Goal: Book appointment/travel/reservation

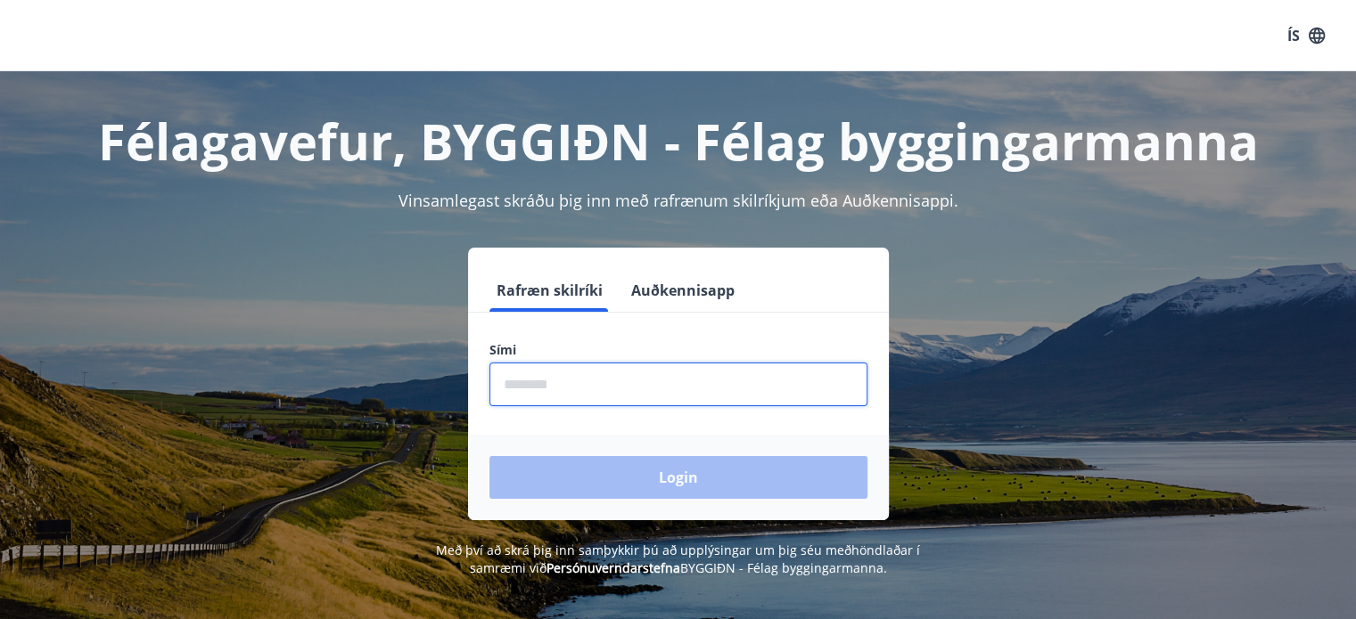
click at [578, 376] on input "phone" at bounding box center [678, 385] width 378 height 44
type input "********"
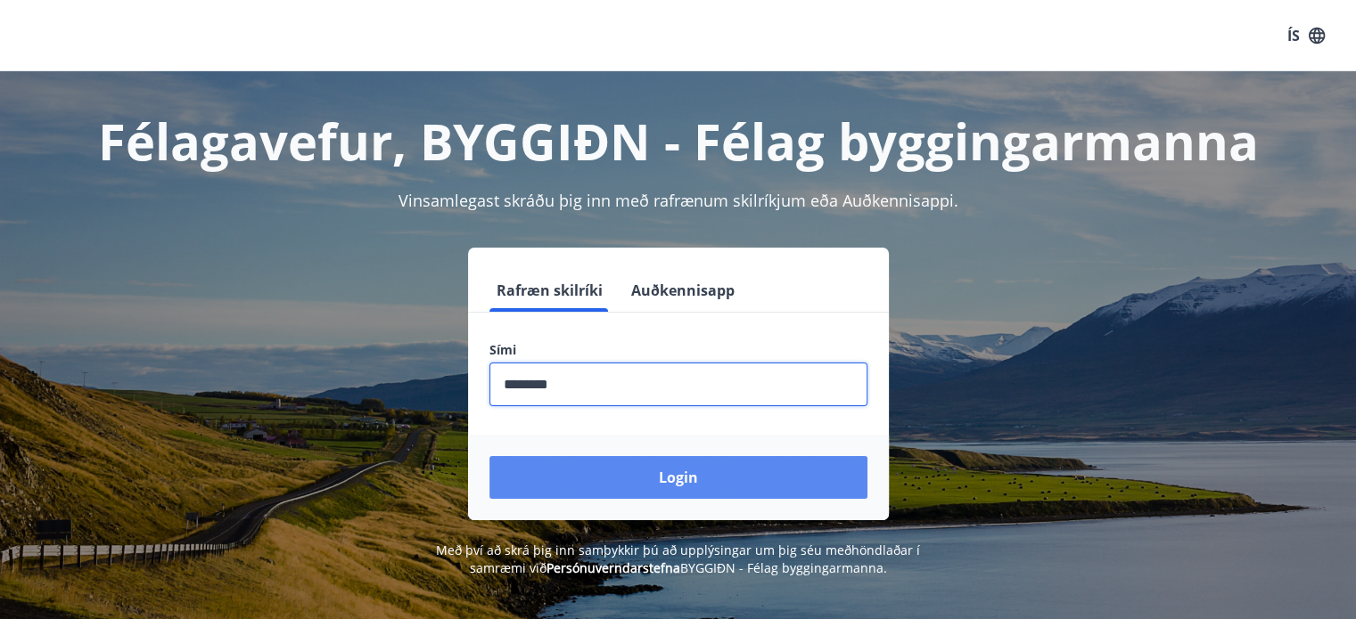
click at [660, 472] on button "Login" at bounding box center [678, 477] width 378 height 43
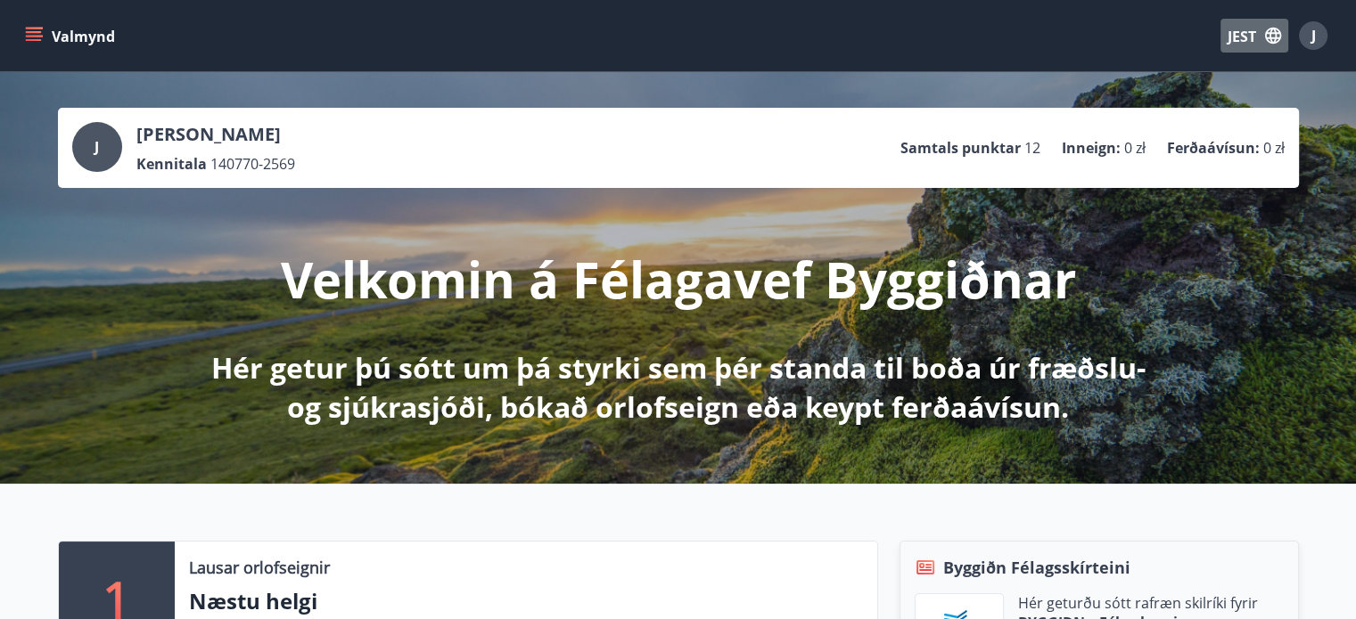
click at [1241, 37] on font "JEST" at bounding box center [1241, 37] width 29 height 20
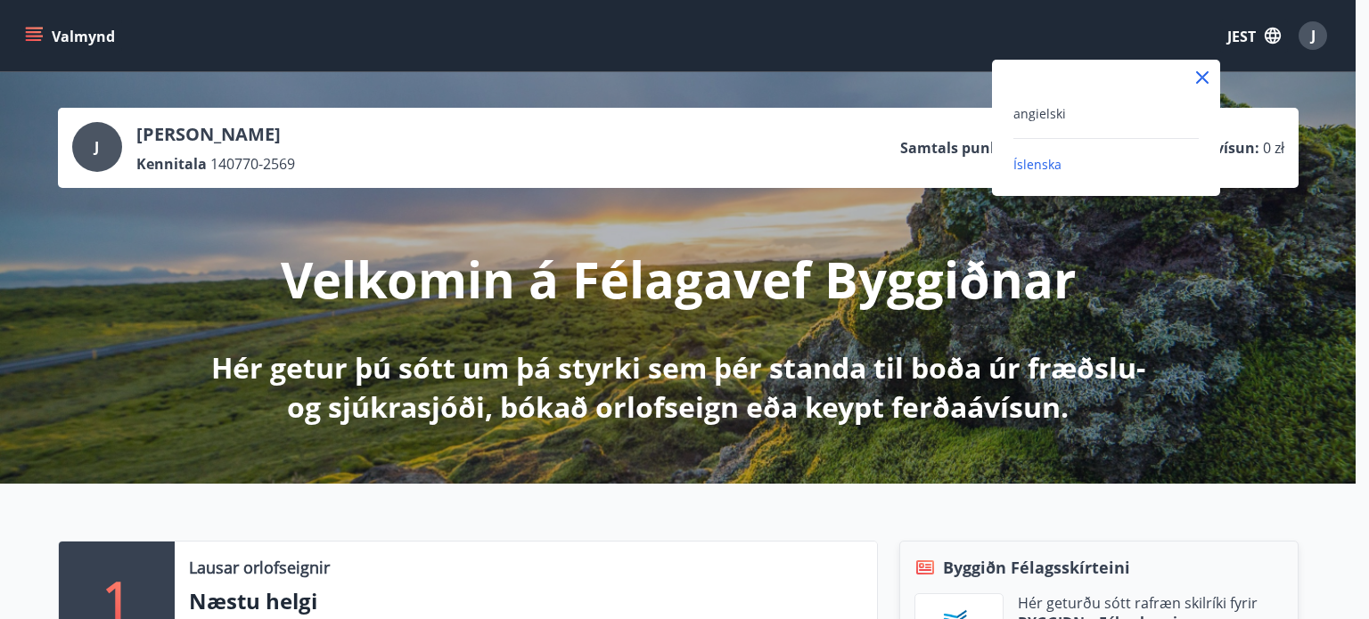
click at [1211, 75] on icon at bounding box center [1202, 77] width 21 height 21
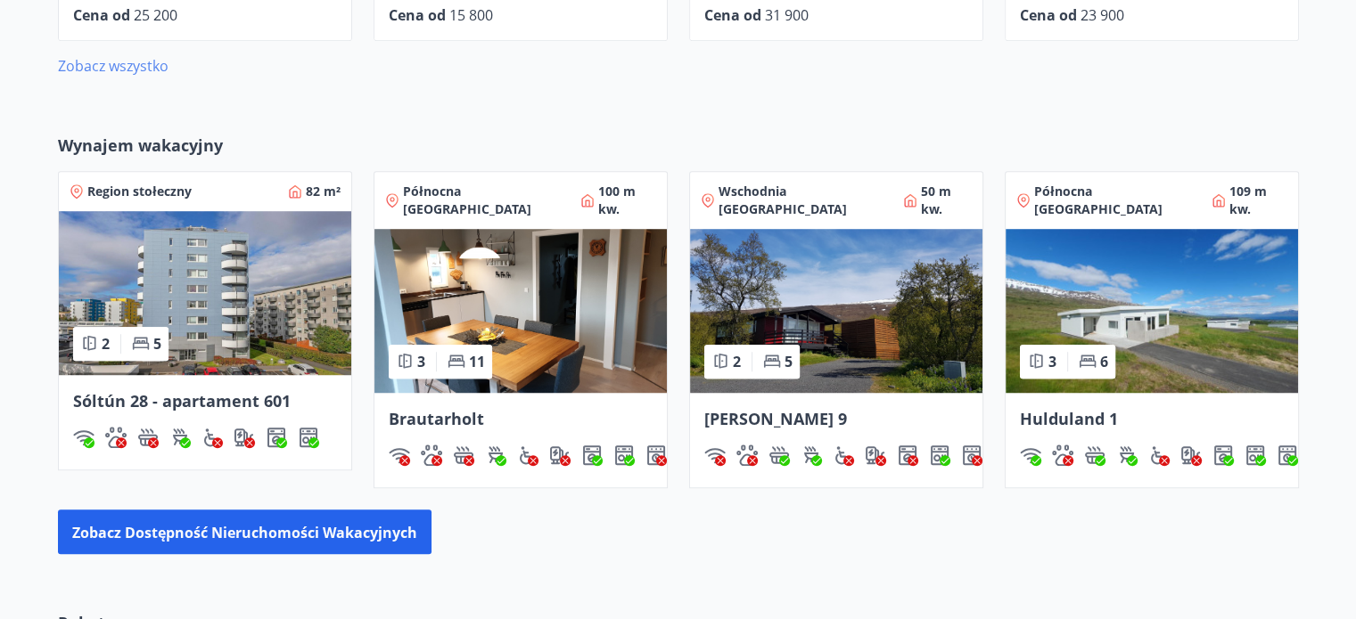
scroll to position [1333, 0]
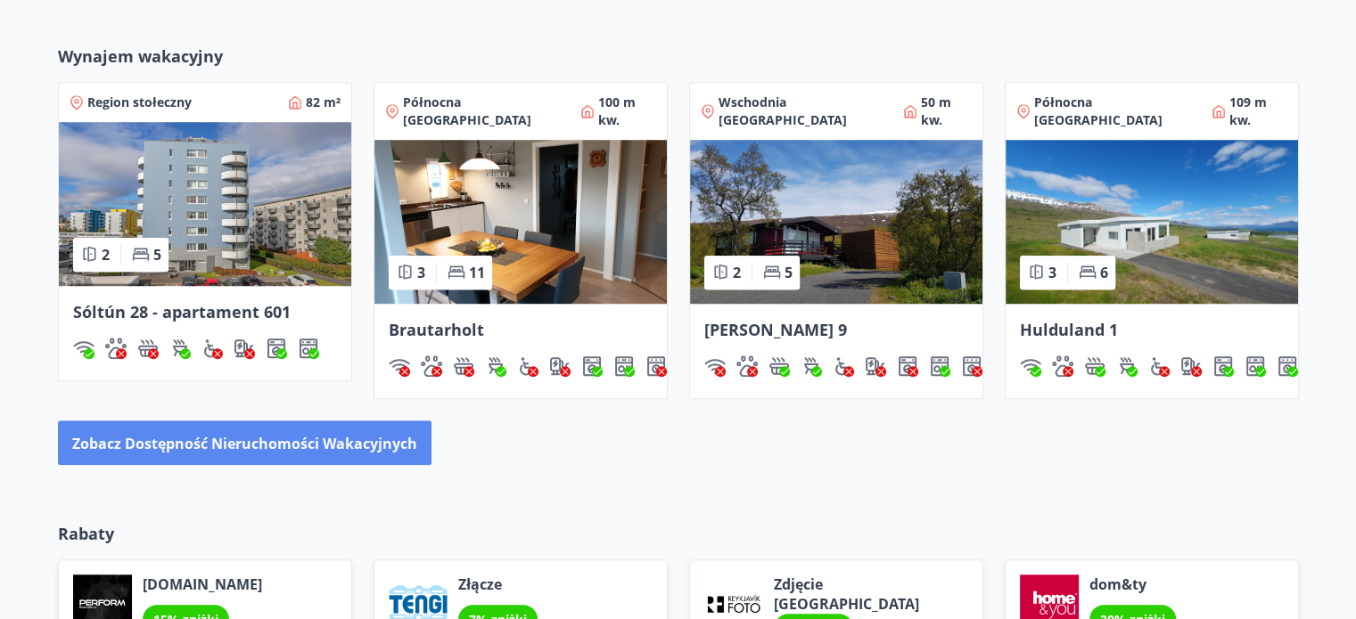
click at [246, 432] on font "Zobacz dostępność nieruchomości wakacyjnych" at bounding box center [244, 442] width 345 height 21
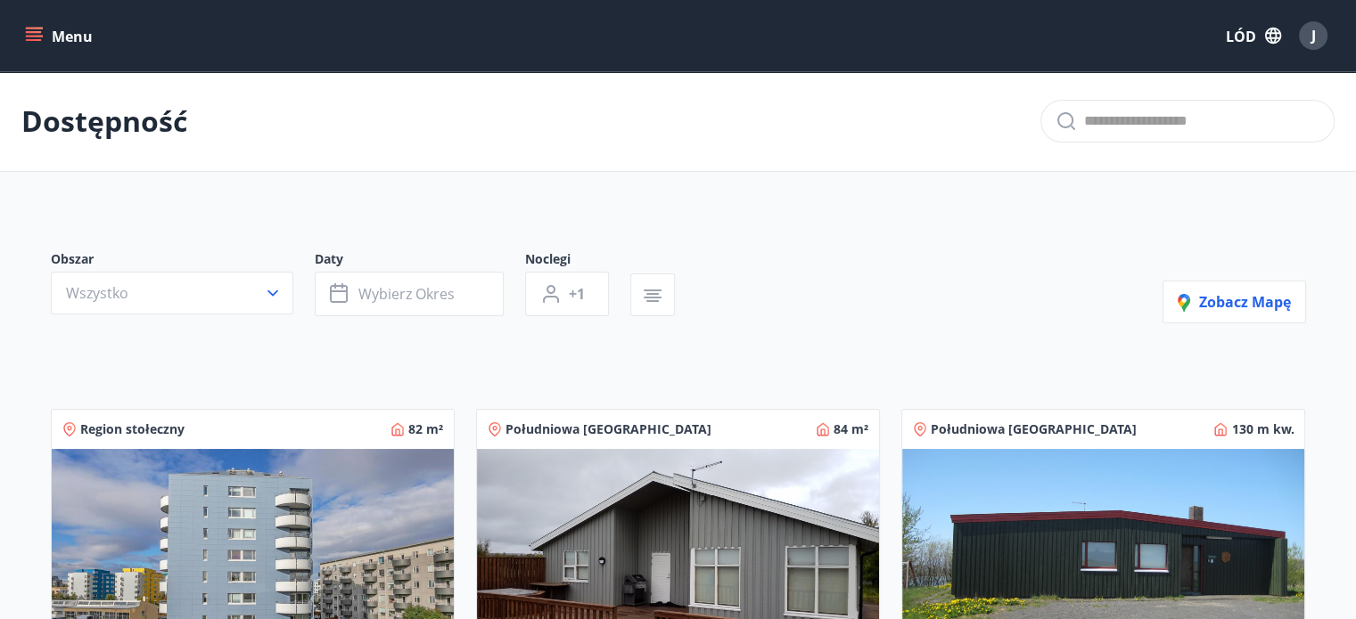
scroll to position [89, 0]
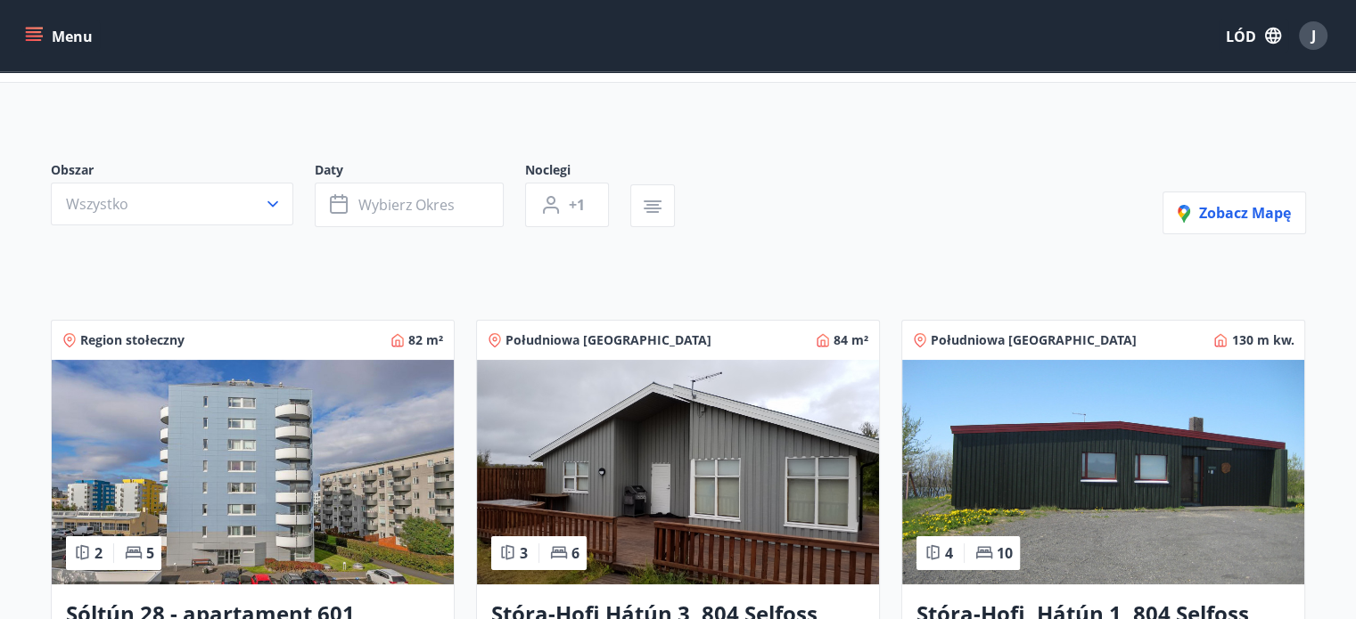
click at [908, 220] on div "Obszar Wszystko Daty Wybierz okres Noclegi +1 Zobacz mapę" at bounding box center [678, 197] width 1255 height 73
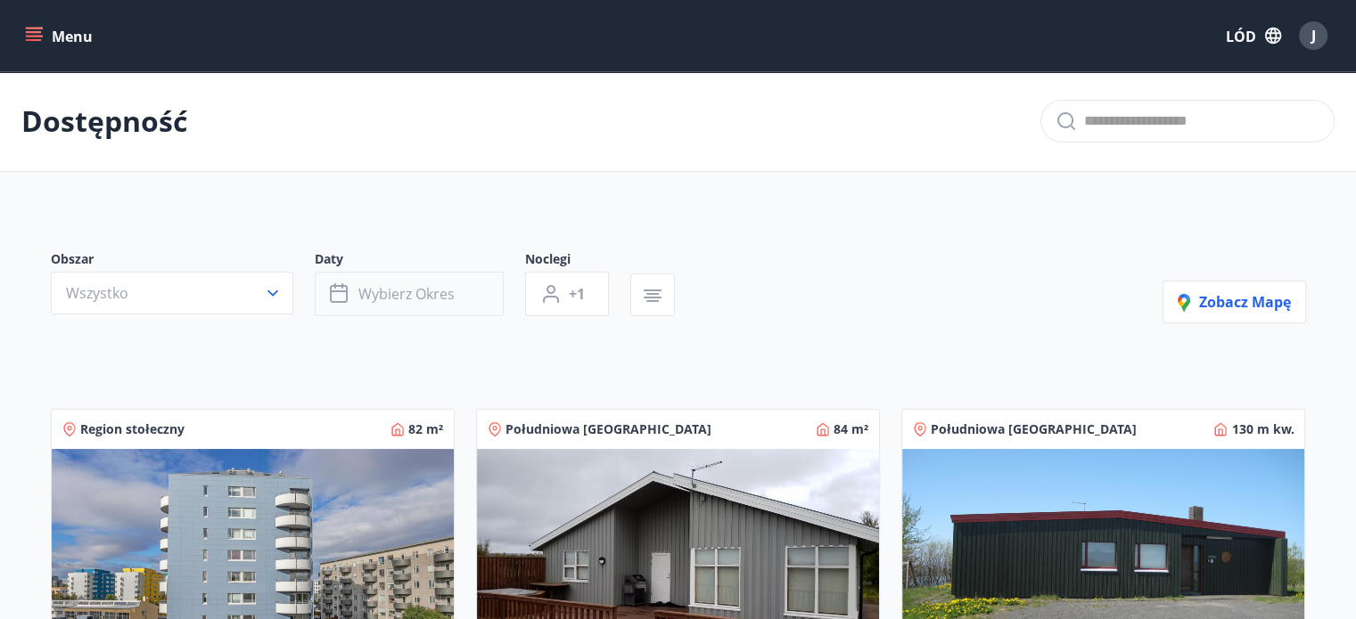
click at [446, 291] on font "Wybierz okres" at bounding box center [406, 294] width 96 height 20
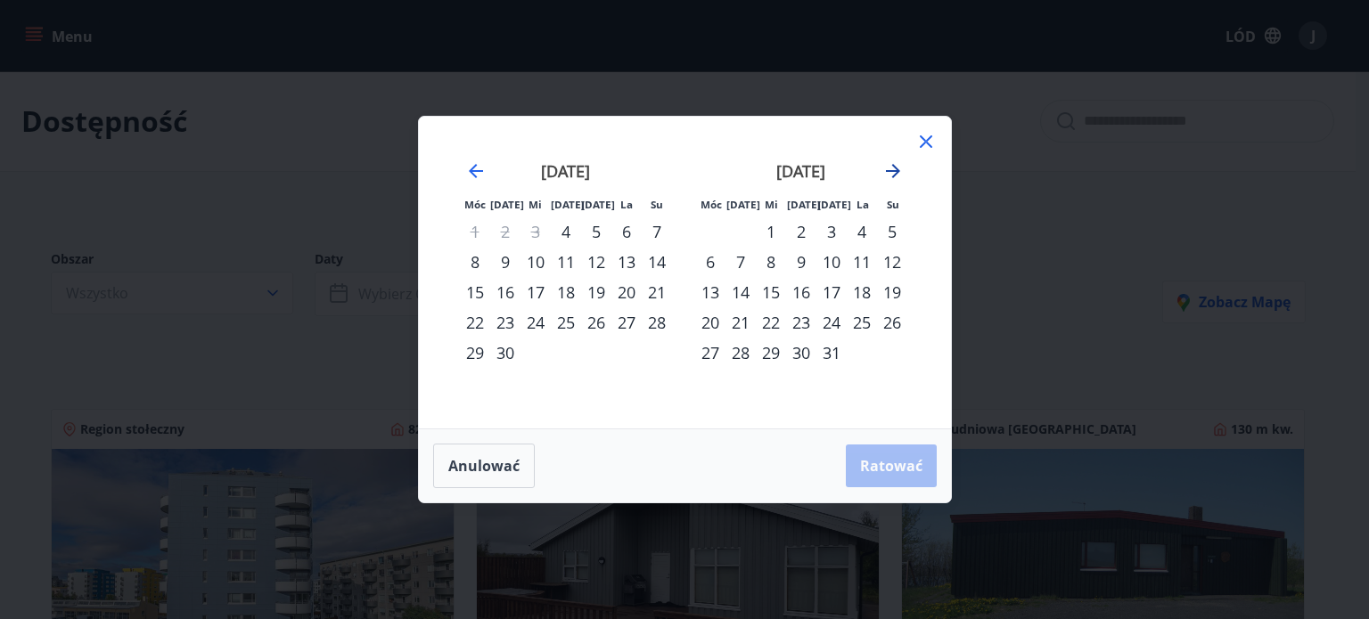
click at [891, 171] on icon "Przejdź dalej, aby przejść do następnego miesiąca." at bounding box center [893, 171] width 14 height 14
click at [832, 291] on div "19" at bounding box center [831, 292] width 30 height 30
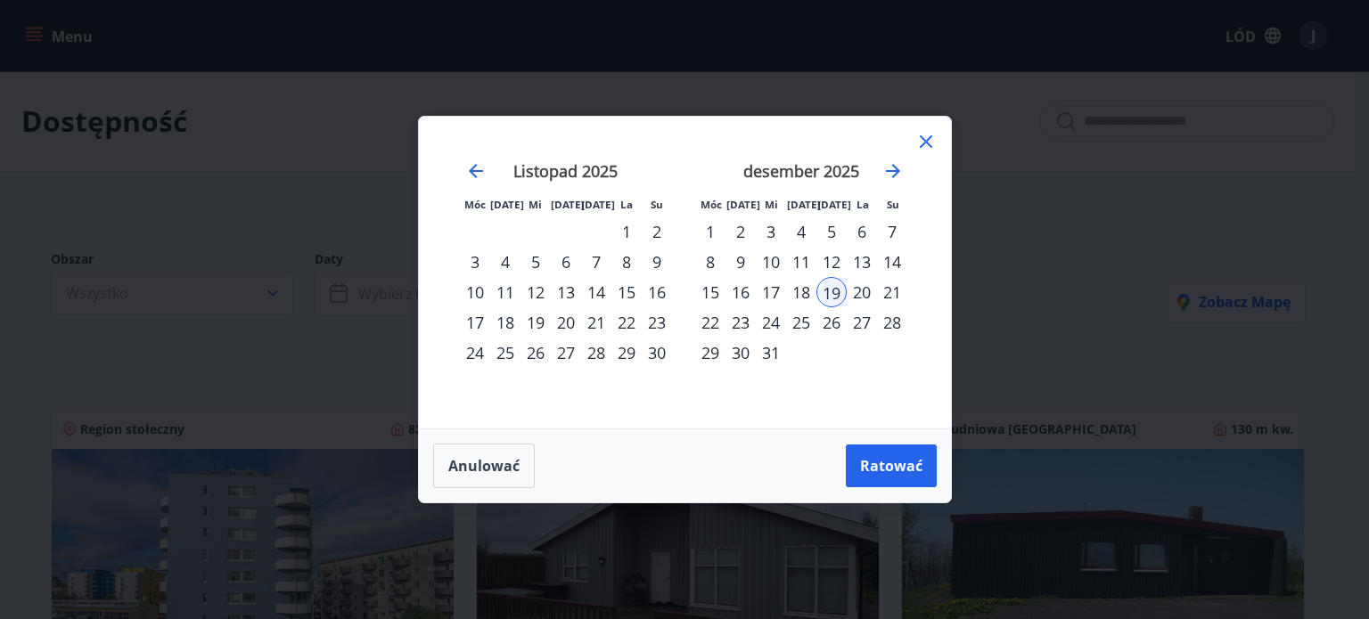
click at [712, 324] on div "22" at bounding box center [710, 323] width 30 height 30
click at [835, 296] on div "19" at bounding box center [831, 292] width 30 height 30
click at [467, 475] on font "Anulować" at bounding box center [483, 466] width 71 height 20
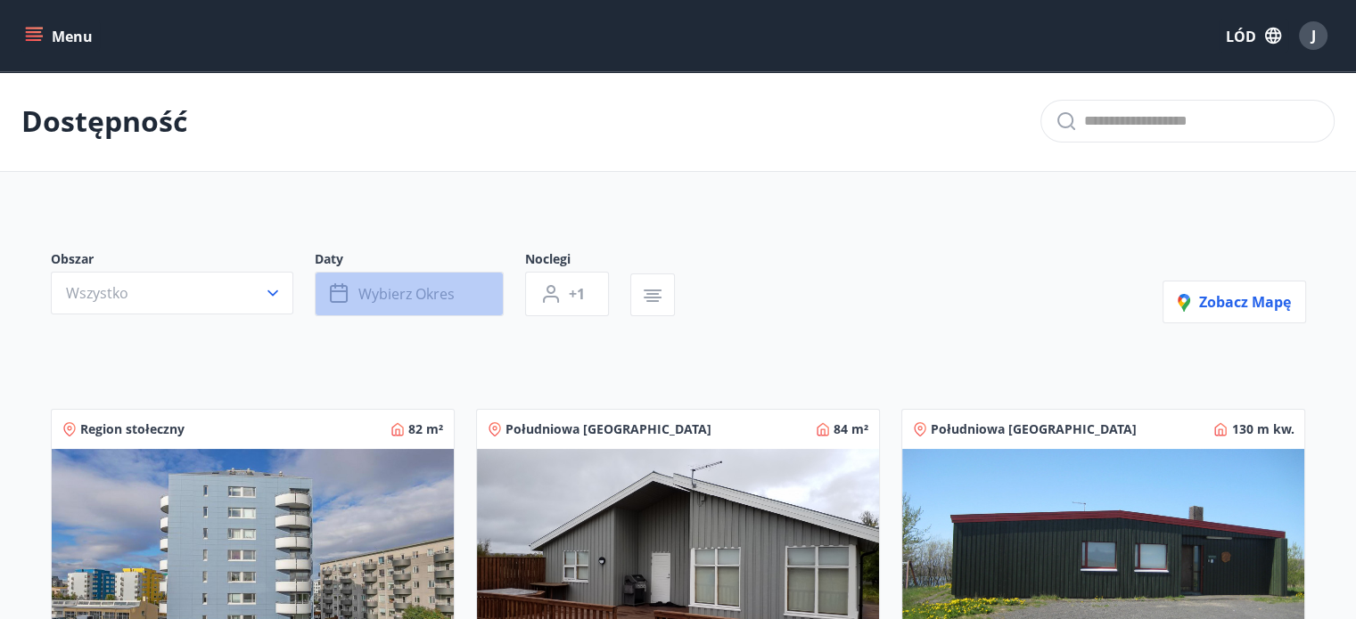
click at [459, 291] on button "Wybierz okres" at bounding box center [409, 294] width 189 height 45
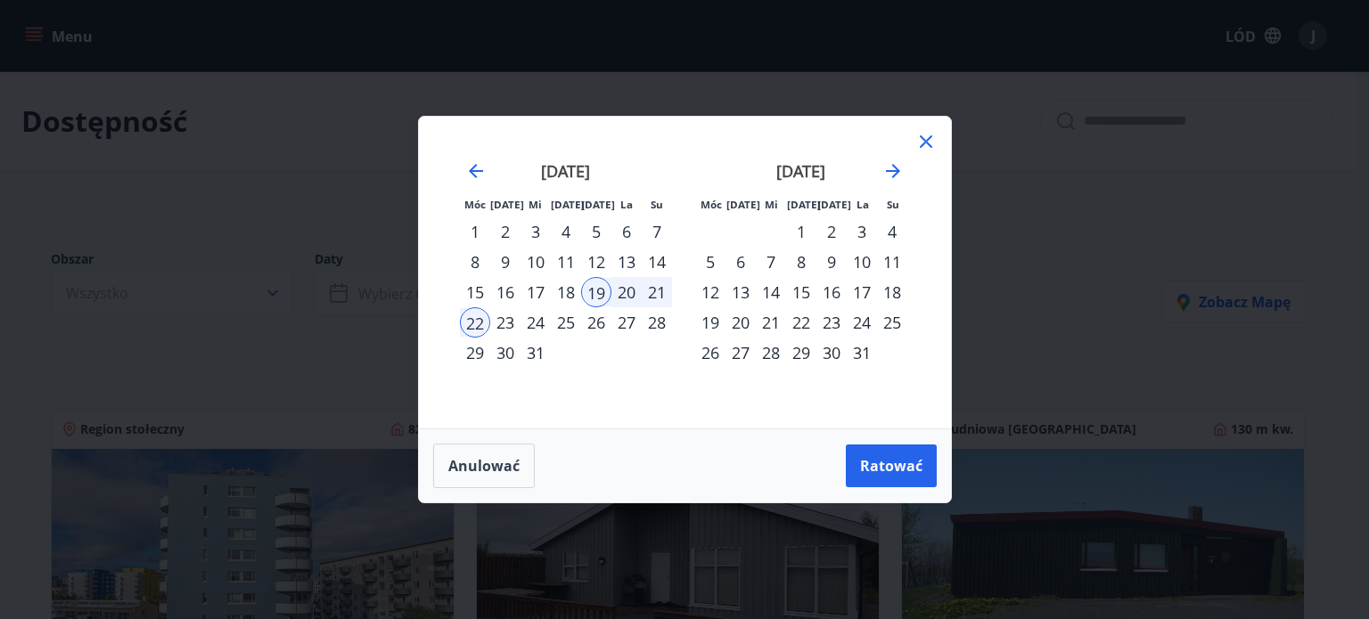
click at [588, 295] on div "19" at bounding box center [596, 292] width 30 height 30
click at [481, 324] on div "22" at bounding box center [475, 323] width 30 height 30
click at [536, 345] on font "31" at bounding box center [536, 352] width 18 height 21
click at [480, 322] on font "22" at bounding box center [475, 322] width 18 height 21
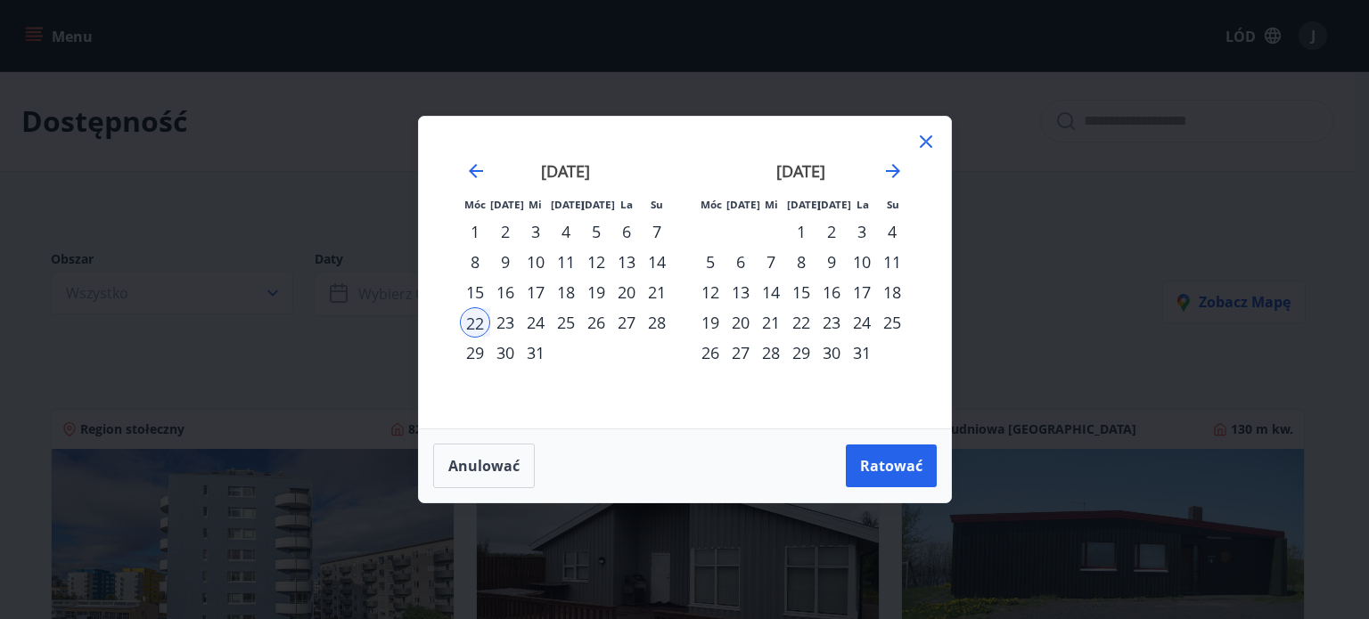
click at [480, 322] on div "22" at bounding box center [475, 323] width 30 height 30
click at [828, 228] on font "2" at bounding box center [831, 231] width 9 height 21
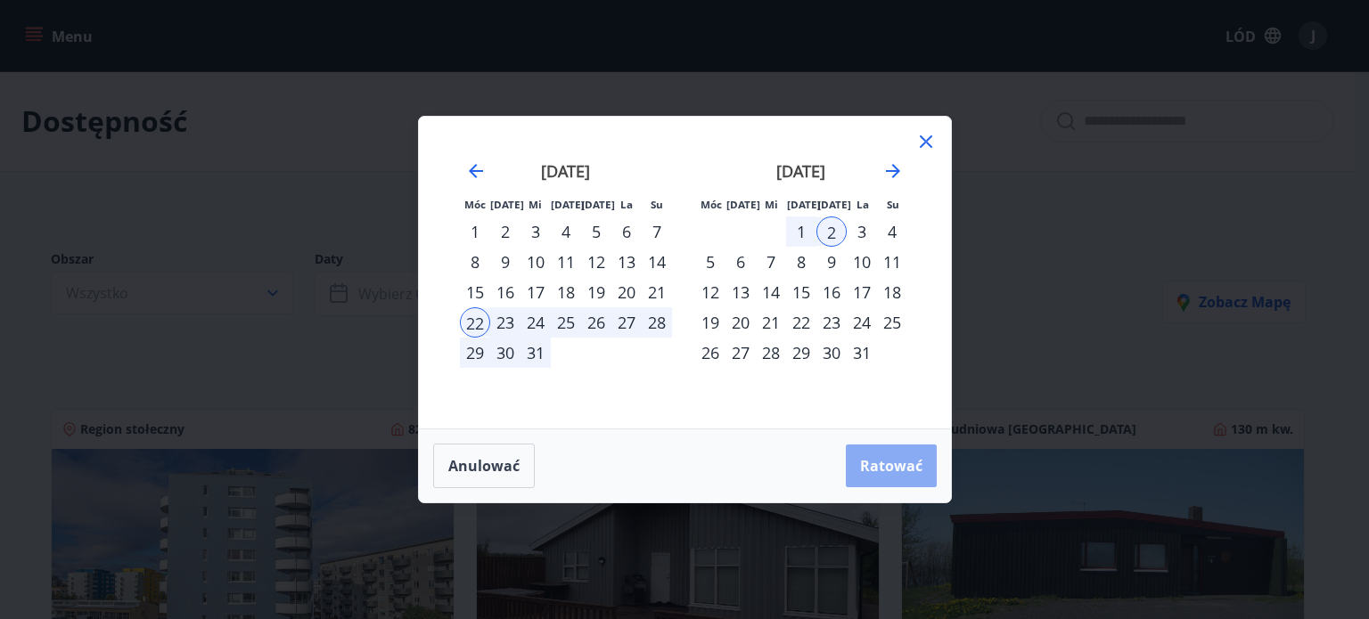
click at [890, 466] on font "Ratować" at bounding box center [891, 466] width 62 height 20
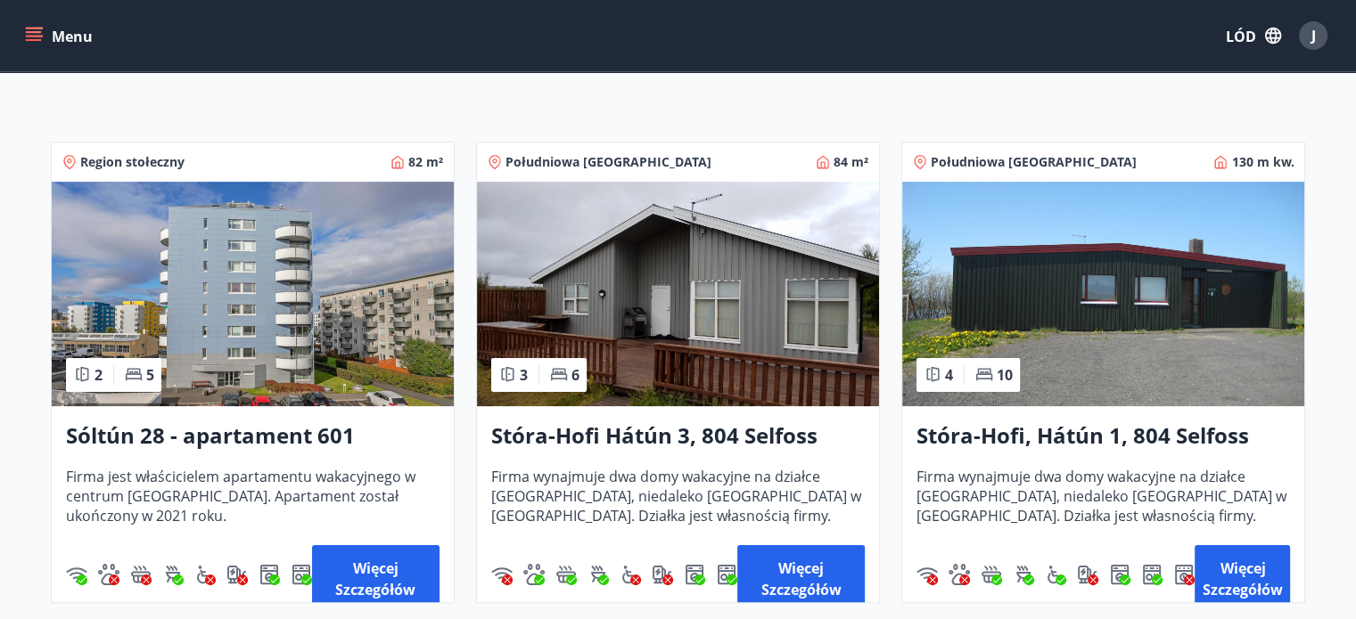
scroll to position [446, 0]
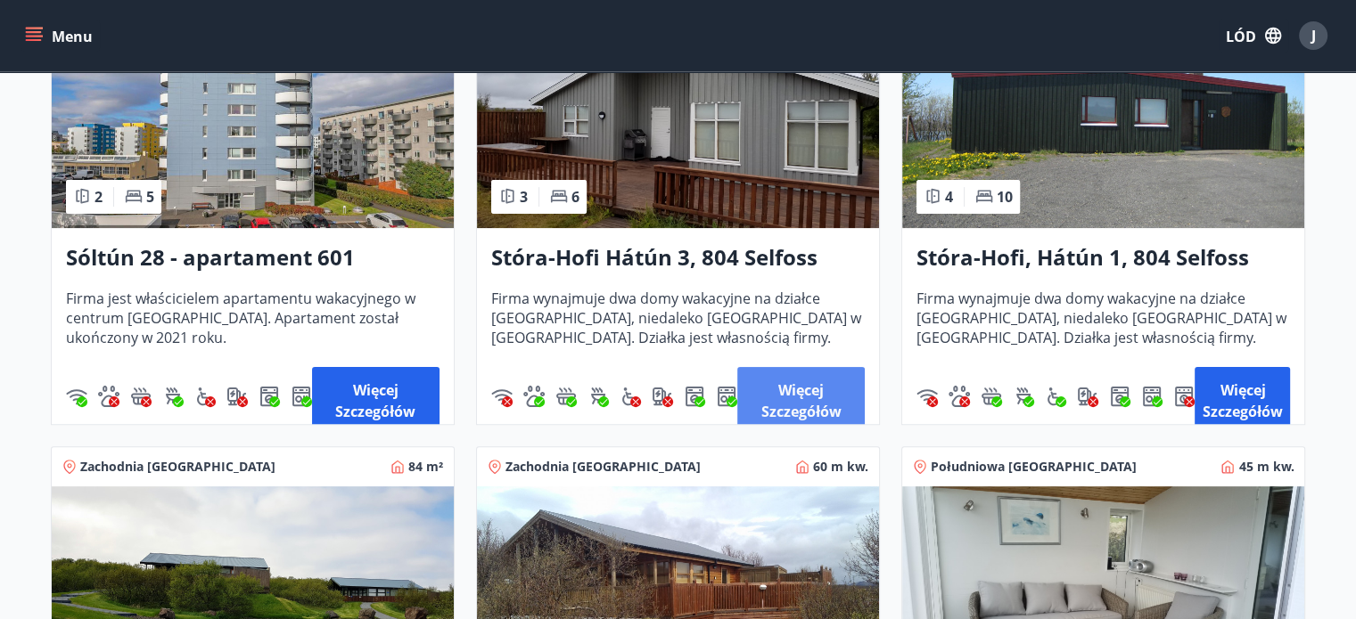
click at [806, 410] on font "Więcej szczegółów" at bounding box center [800, 401] width 80 height 41
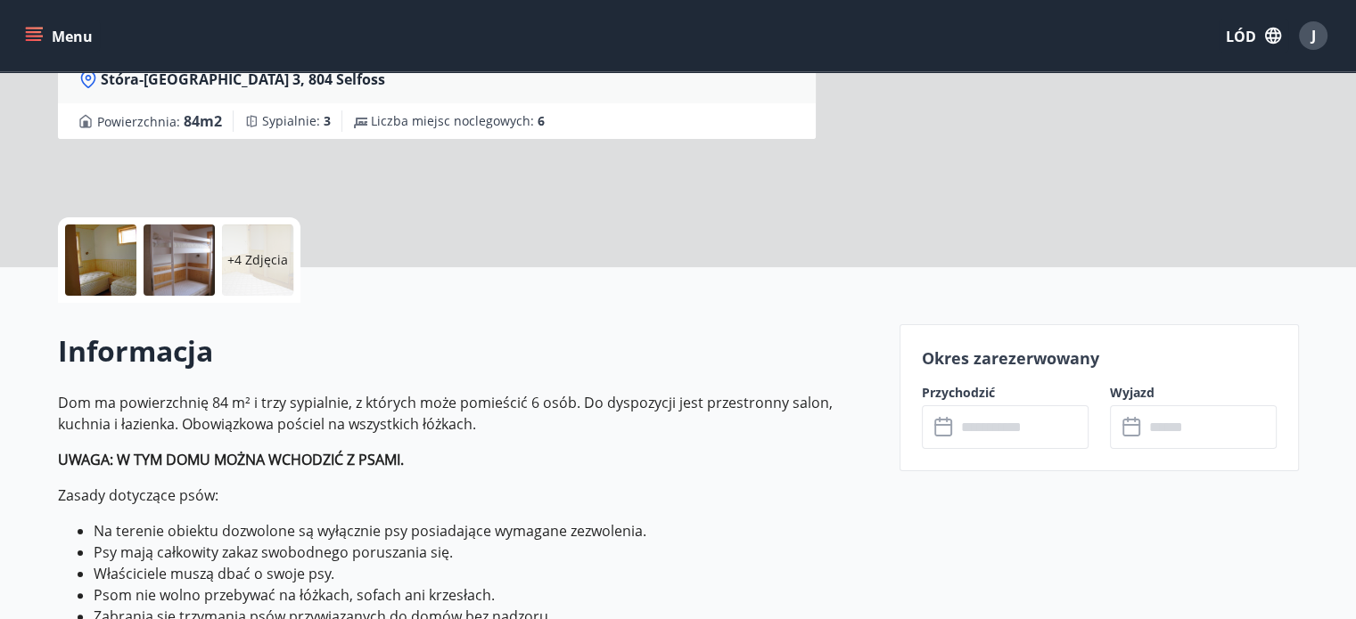
scroll to position [357, 0]
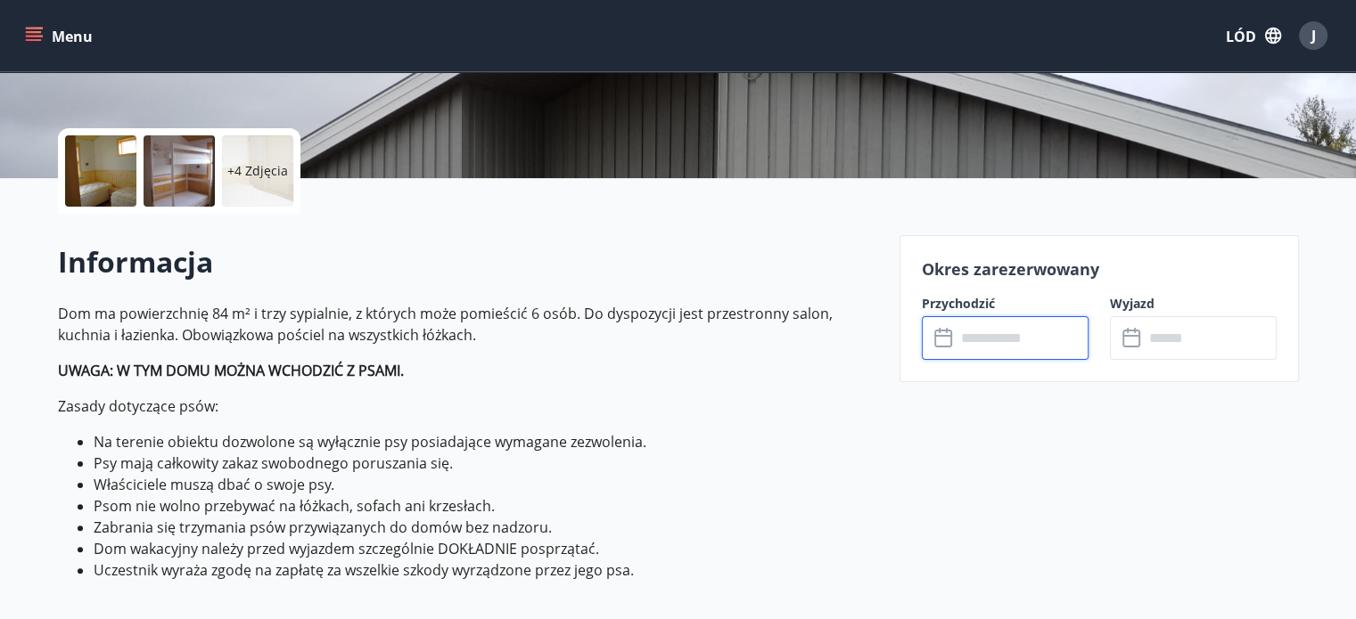
click at [987, 334] on input "text" at bounding box center [1022, 338] width 133 height 44
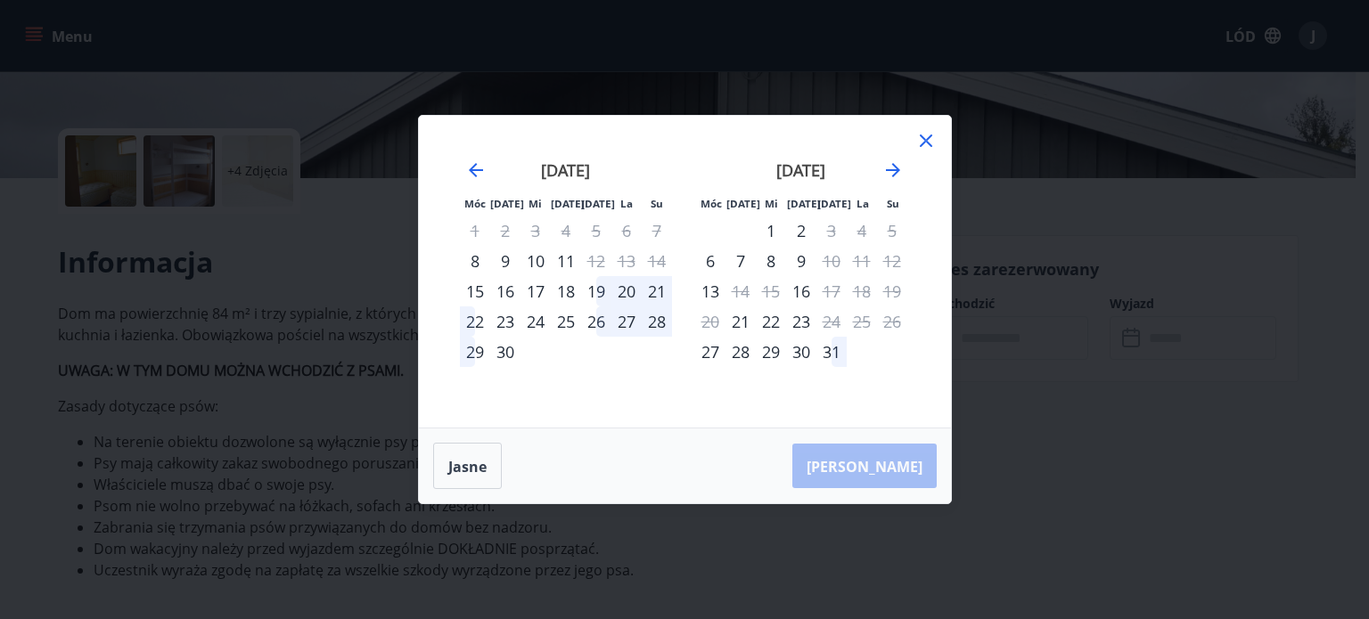
click at [601, 289] on div "19" at bounding box center [596, 291] width 30 height 30
click at [923, 144] on icon at bounding box center [926, 141] width 12 height 12
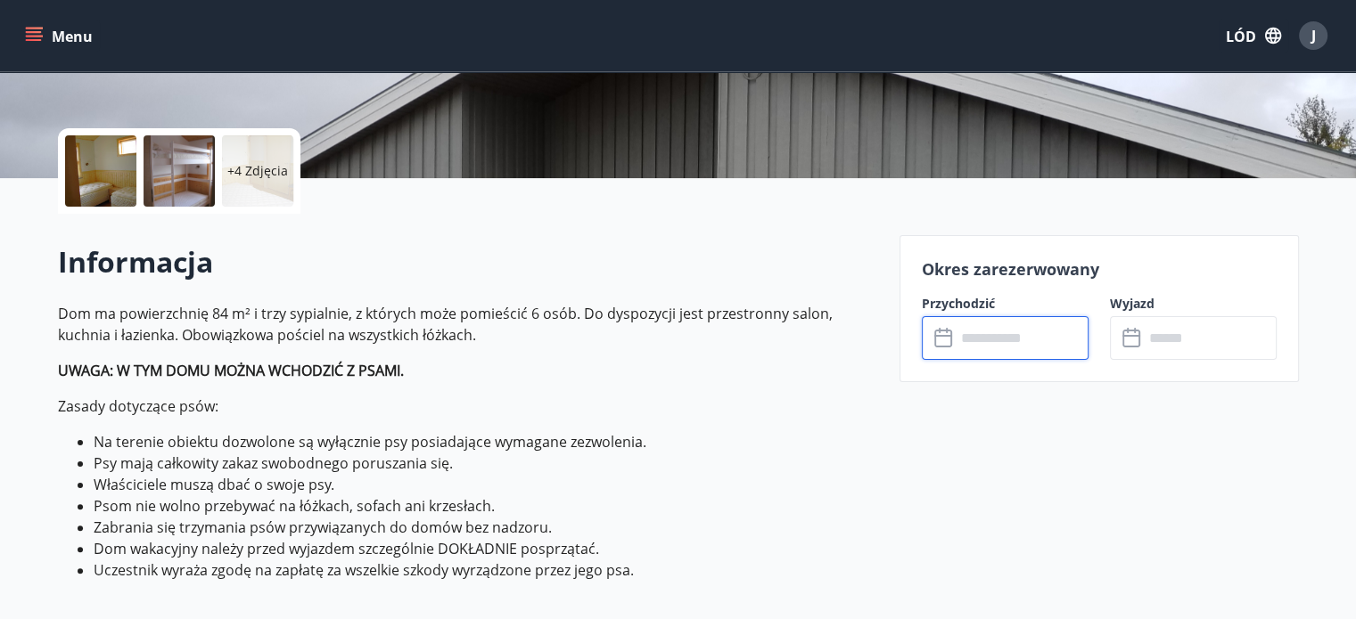
click at [998, 337] on input "text" at bounding box center [1022, 338] width 133 height 44
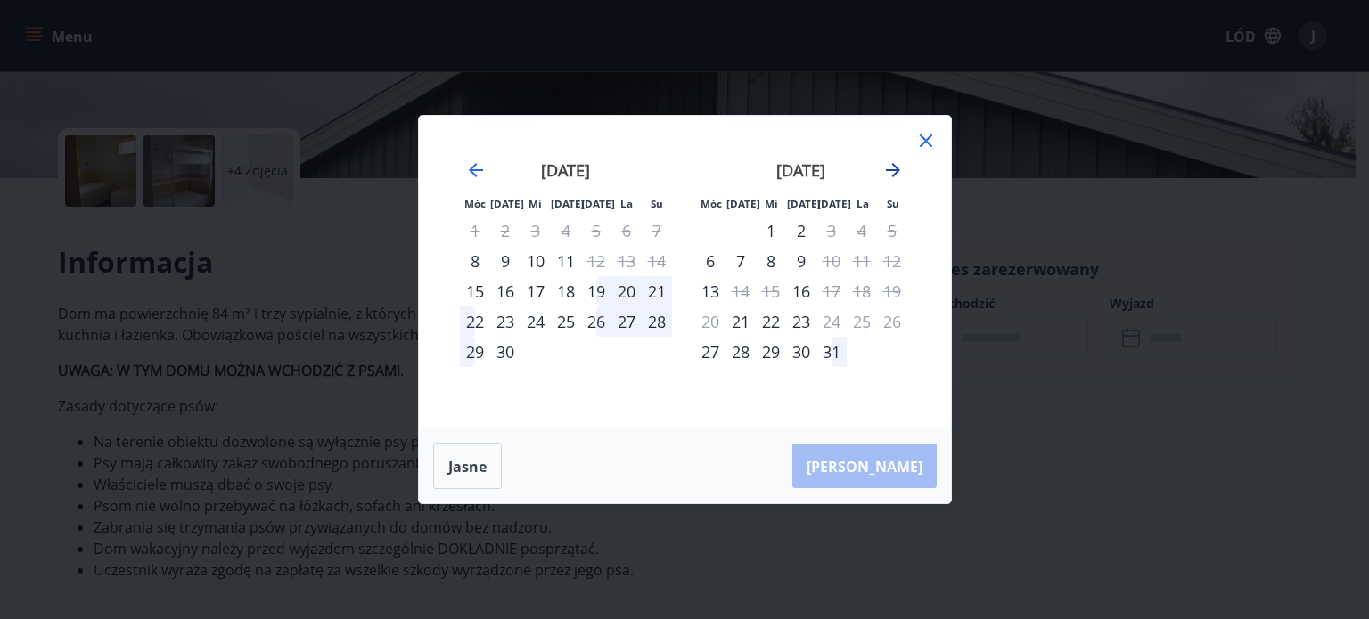
click at [895, 172] on icon "Przejdź dalej, aby przejść do następnego miesiąca." at bounding box center [892, 170] width 21 height 21
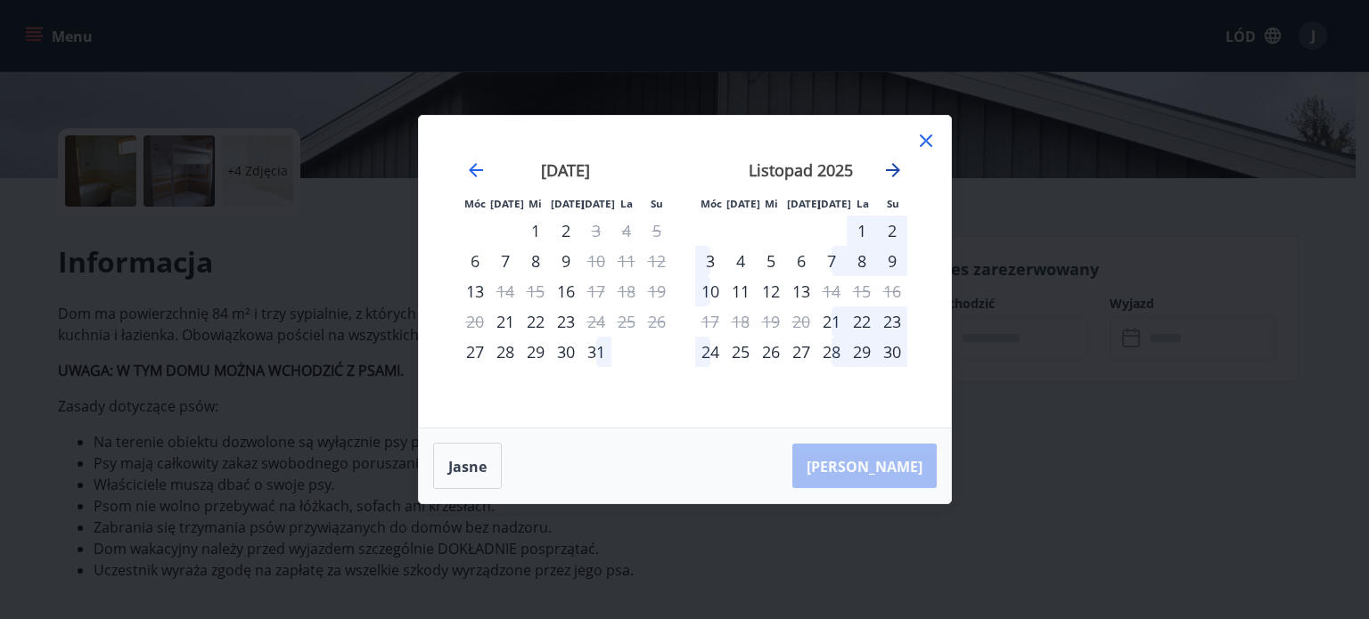
click at [895, 172] on icon "Przejdź dalej, aby przejść do następnego miesiąca." at bounding box center [892, 170] width 21 height 21
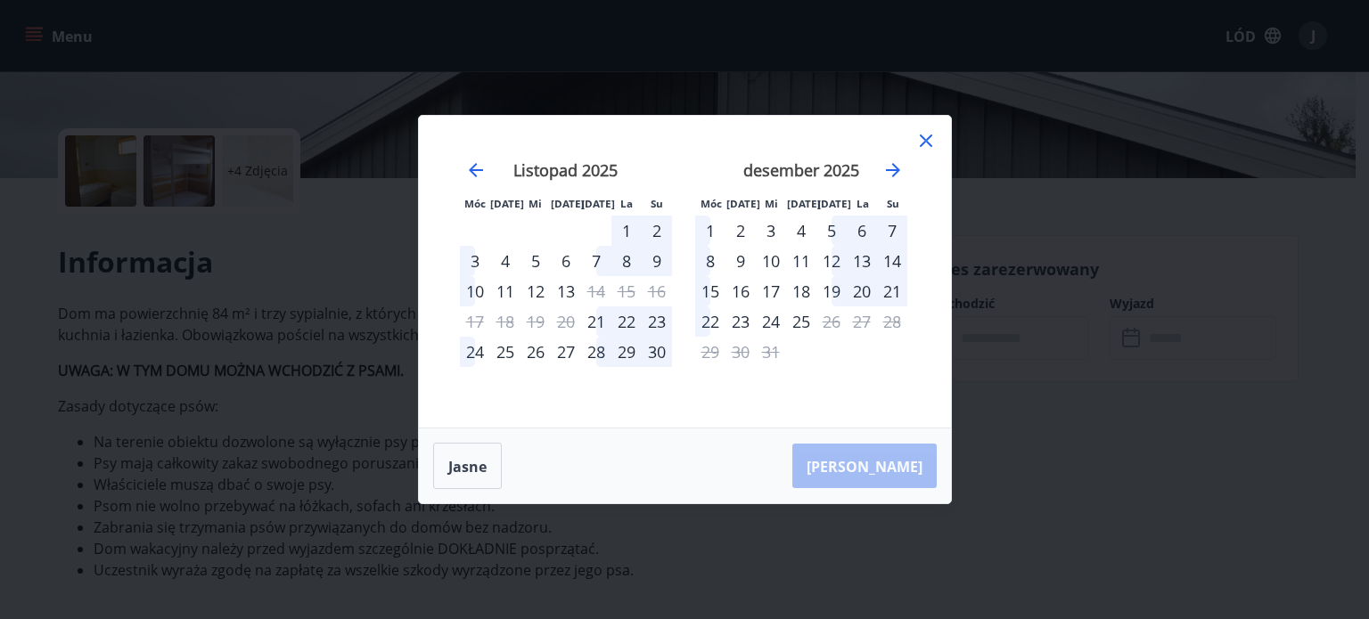
click at [829, 289] on div "19" at bounding box center [831, 291] width 30 height 30
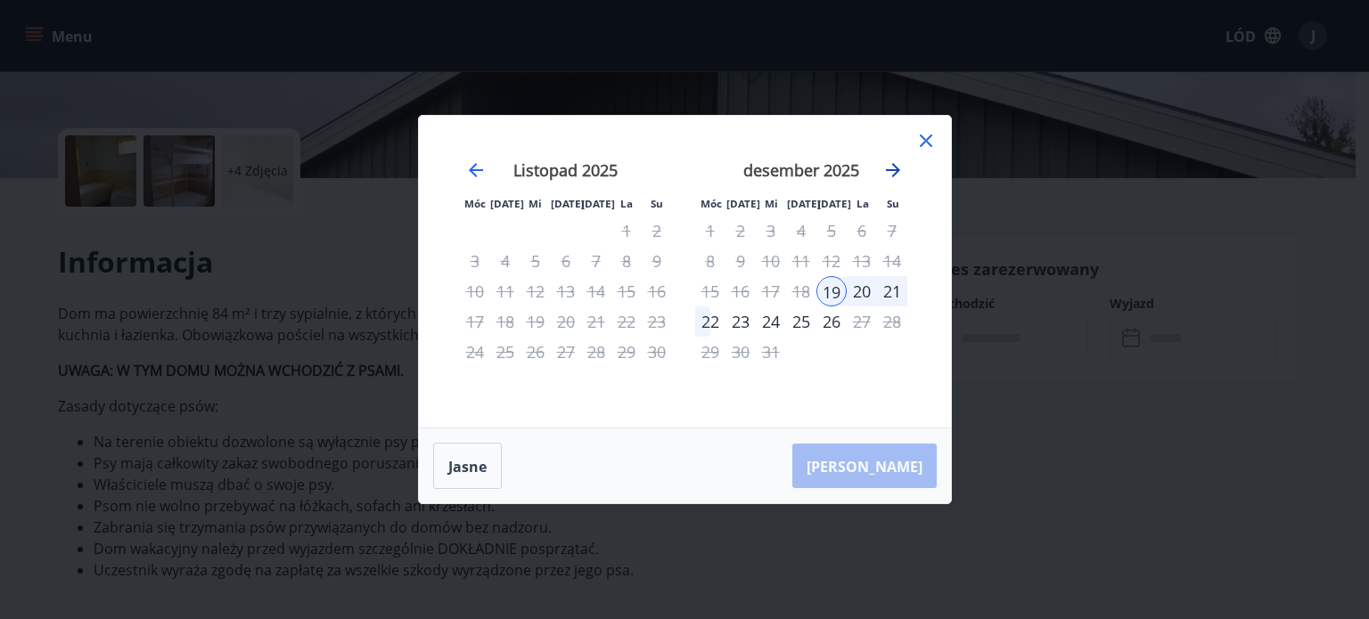
click at [892, 166] on icon "Przejdź dalej, aby przejść do następnego miesiąca." at bounding box center [893, 170] width 14 height 14
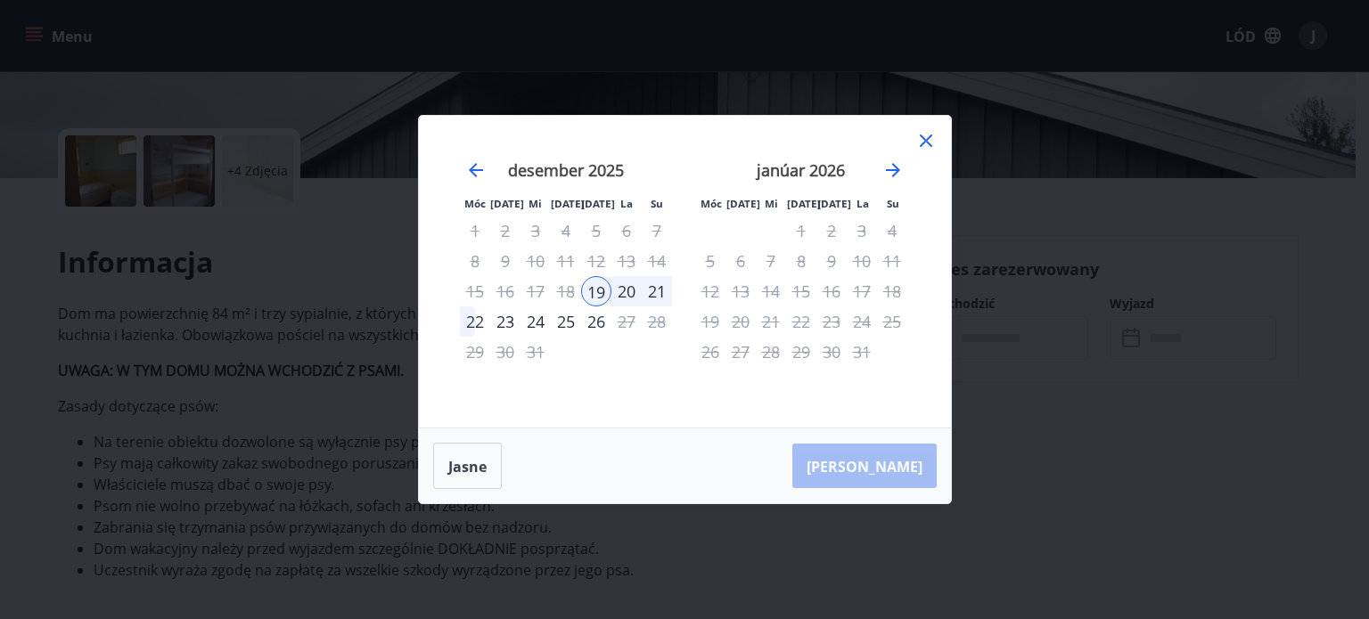
click at [923, 142] on icon at bounding box center [925, 140] width 21 height 21
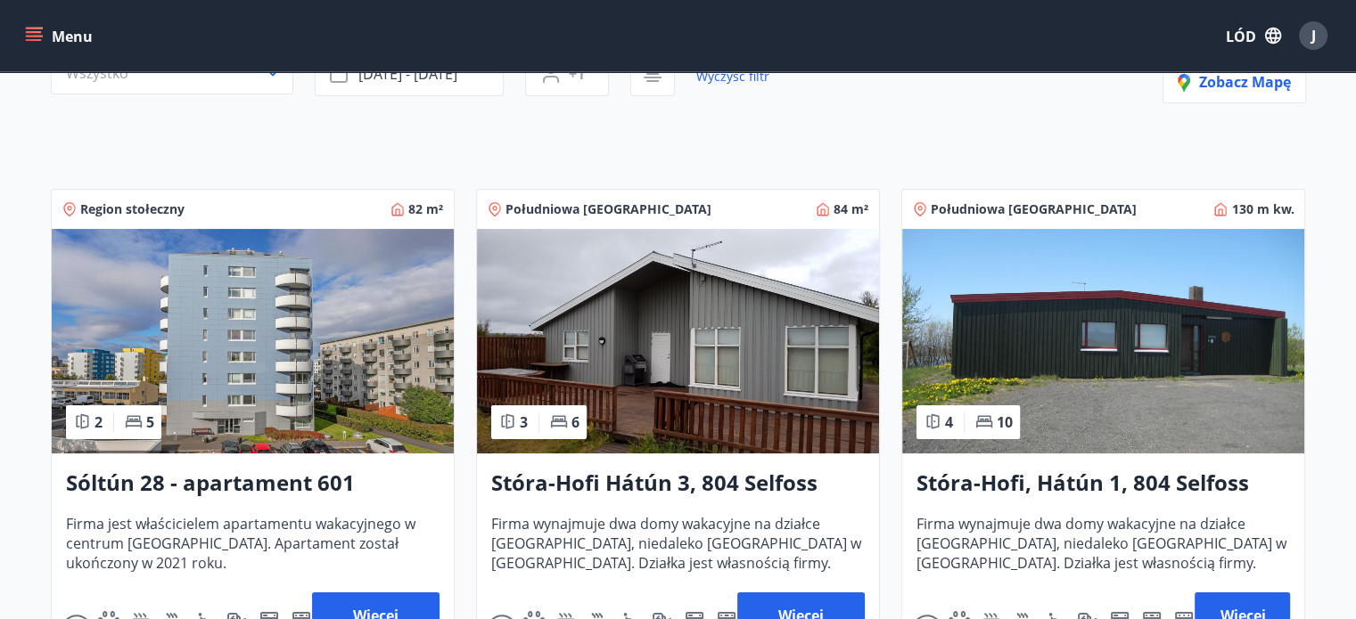
scroll to position [398, 0]
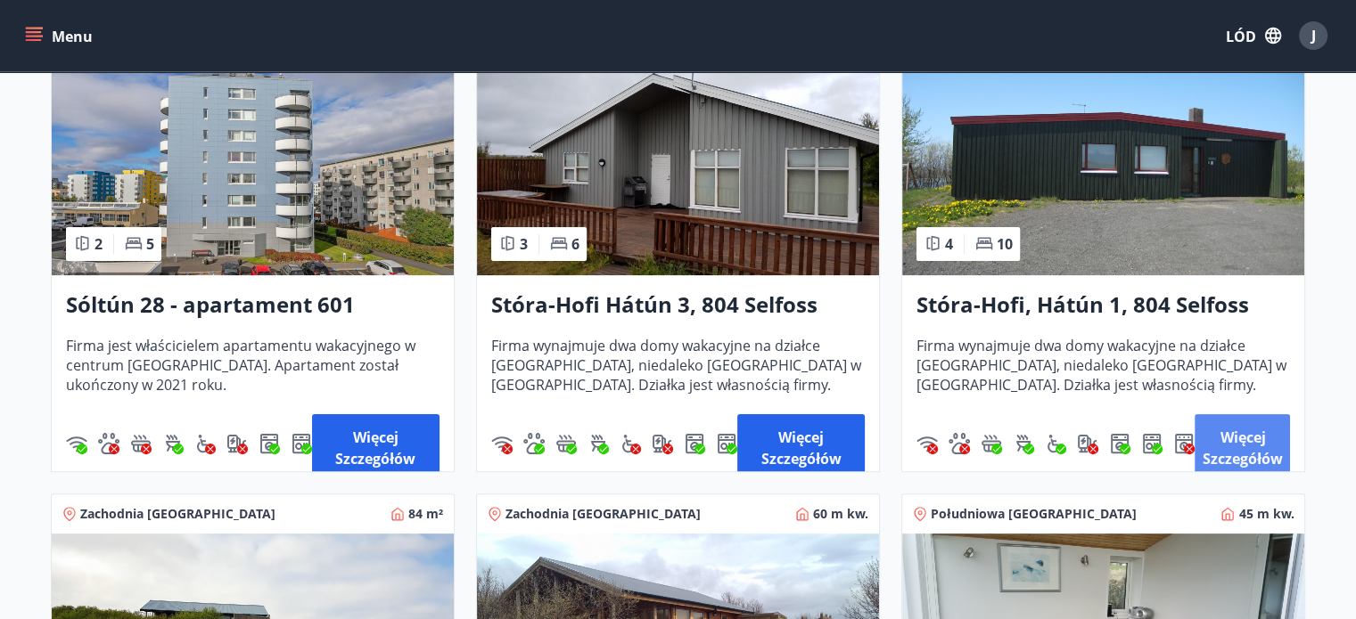
click at [1248, 462] on font "Więcej szczegółów" at bounding box center [1242, 448] width 80 height 41
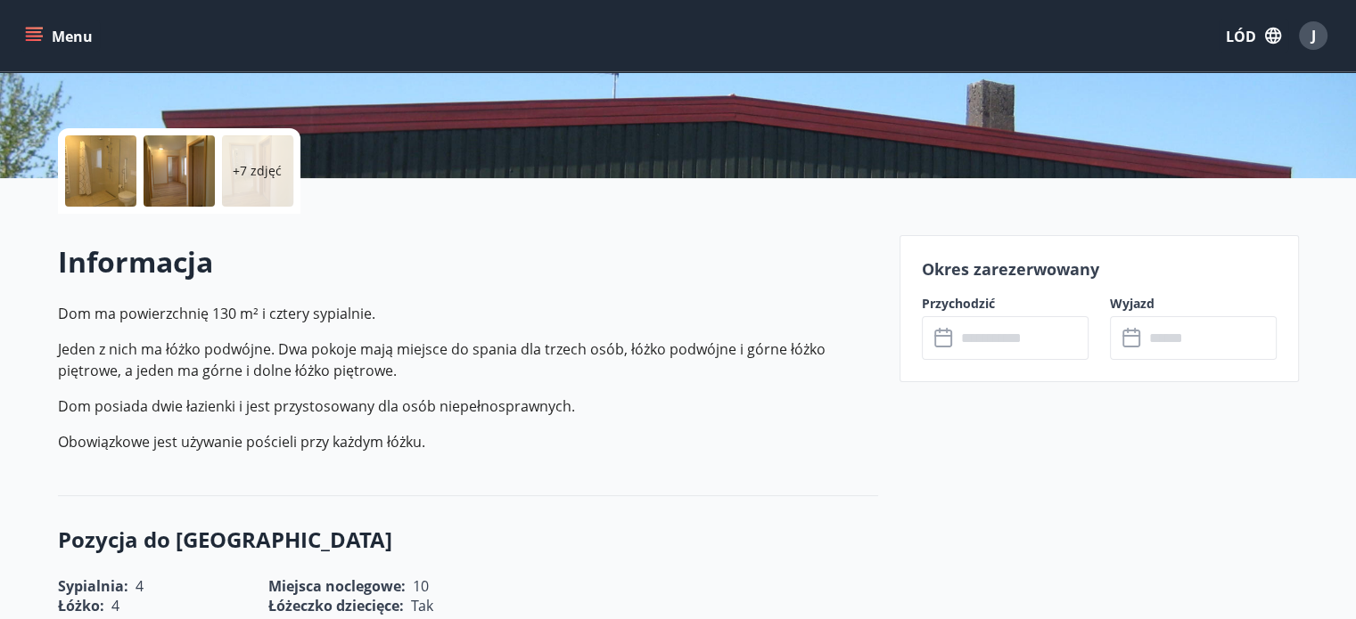
scroll to position [446, 0]
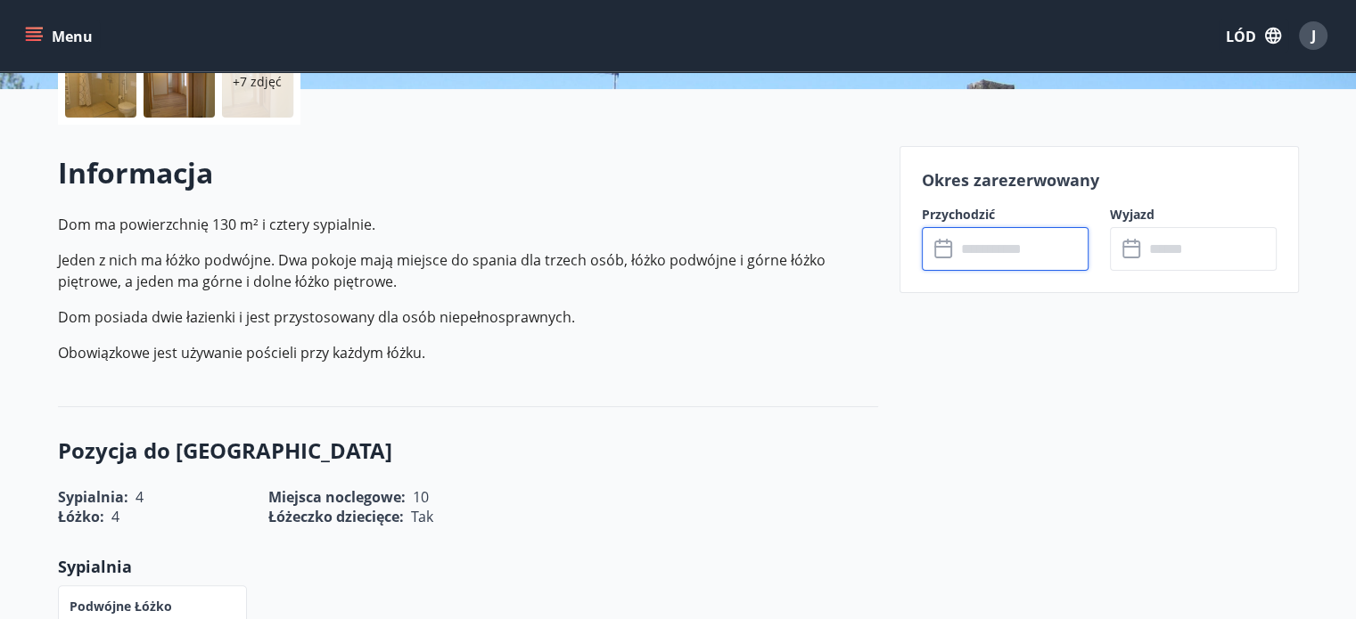
click at [1016, 250] on input "text" at bounding box center [1022, 249] width 133 height 44
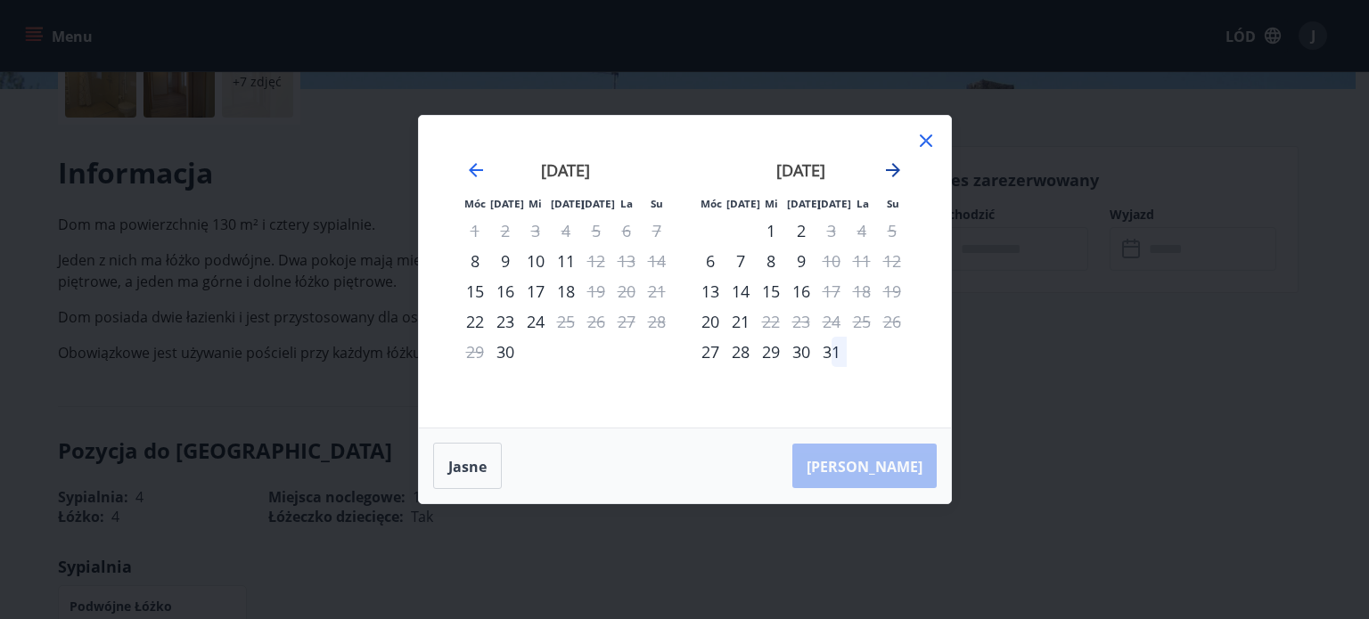
click at [892, 167] on icon "Przejdź dalej, aby przejść do następnego miesiąca." at bounding box center [892, 170] width 21 height 21
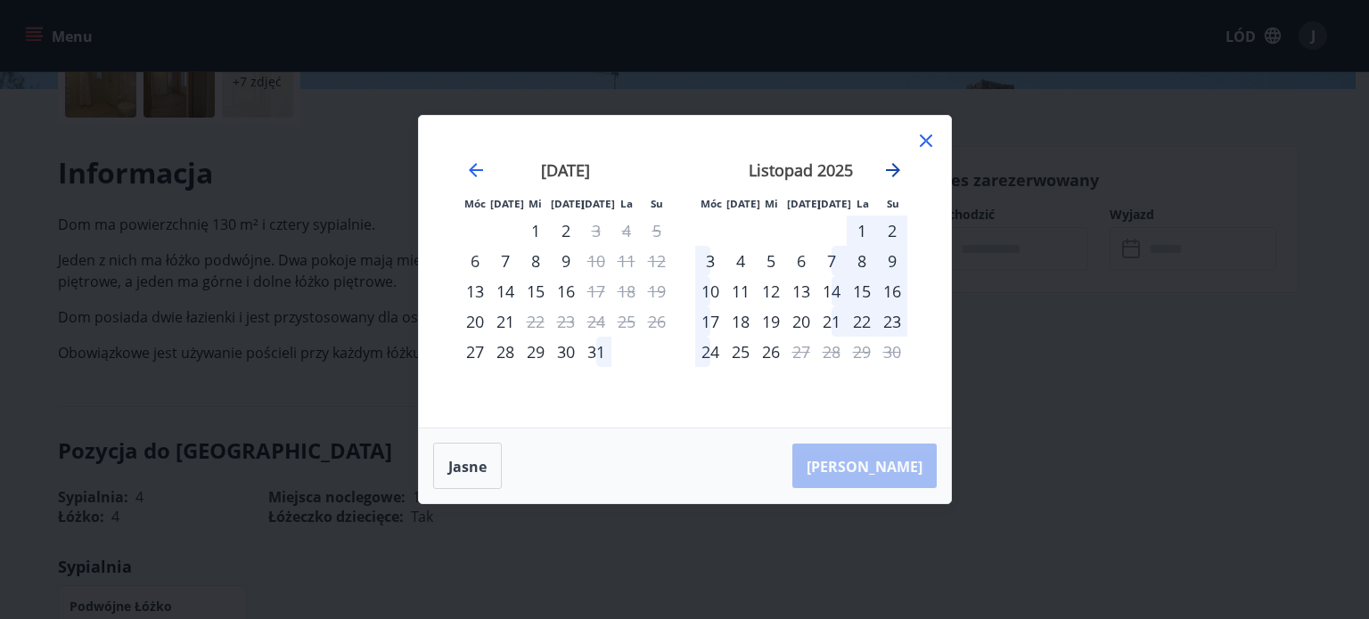
click at [892, 167] on icon "Przejdź dalej, aby przejść do następnego miesiąca." at bounding box center [892, 170] width 21 height 21
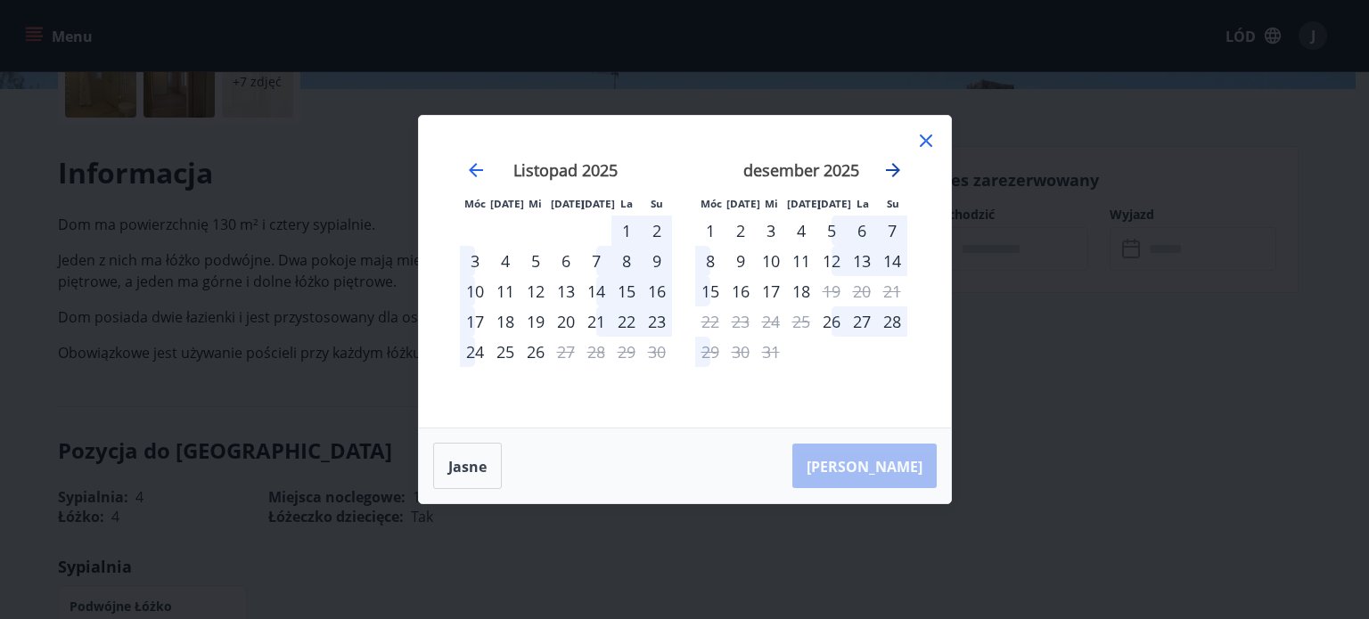
click at [895, 167] on icon "Przejdź dalej, aby przejść do następnego miesiąca." at bounding box center [893, 170] width 14 height 14
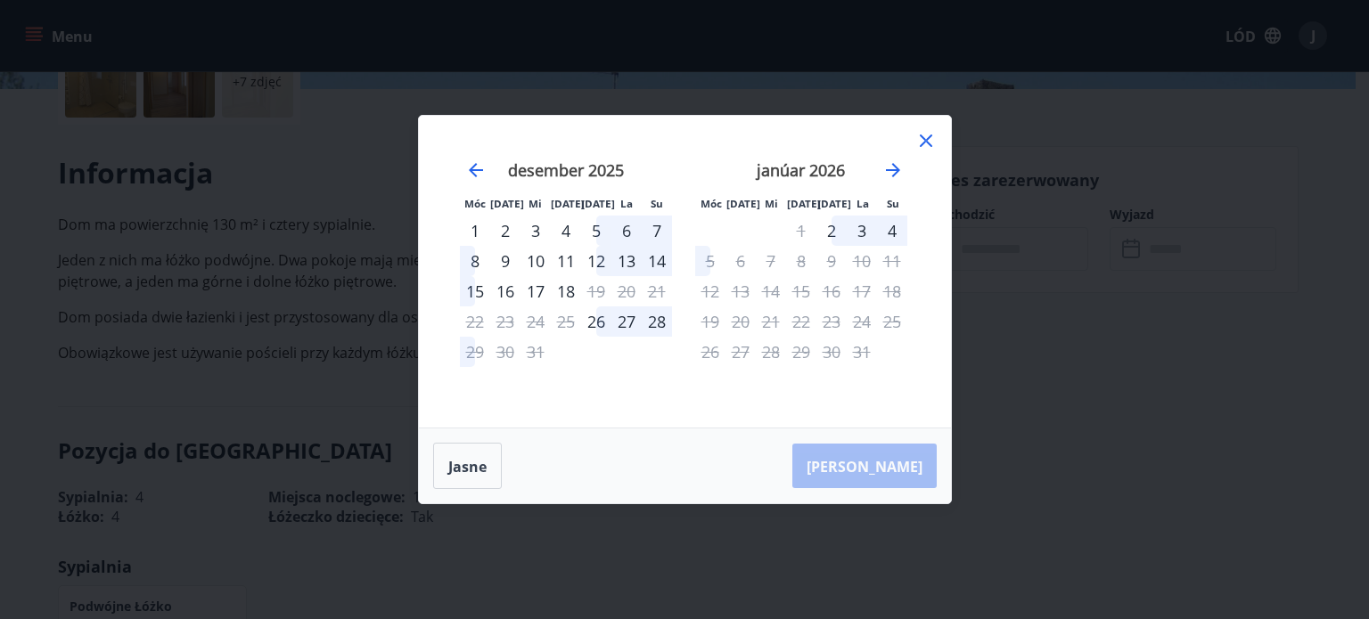
click at [919, 138] on icon at bounding box center [925, 140] width 21 height 21
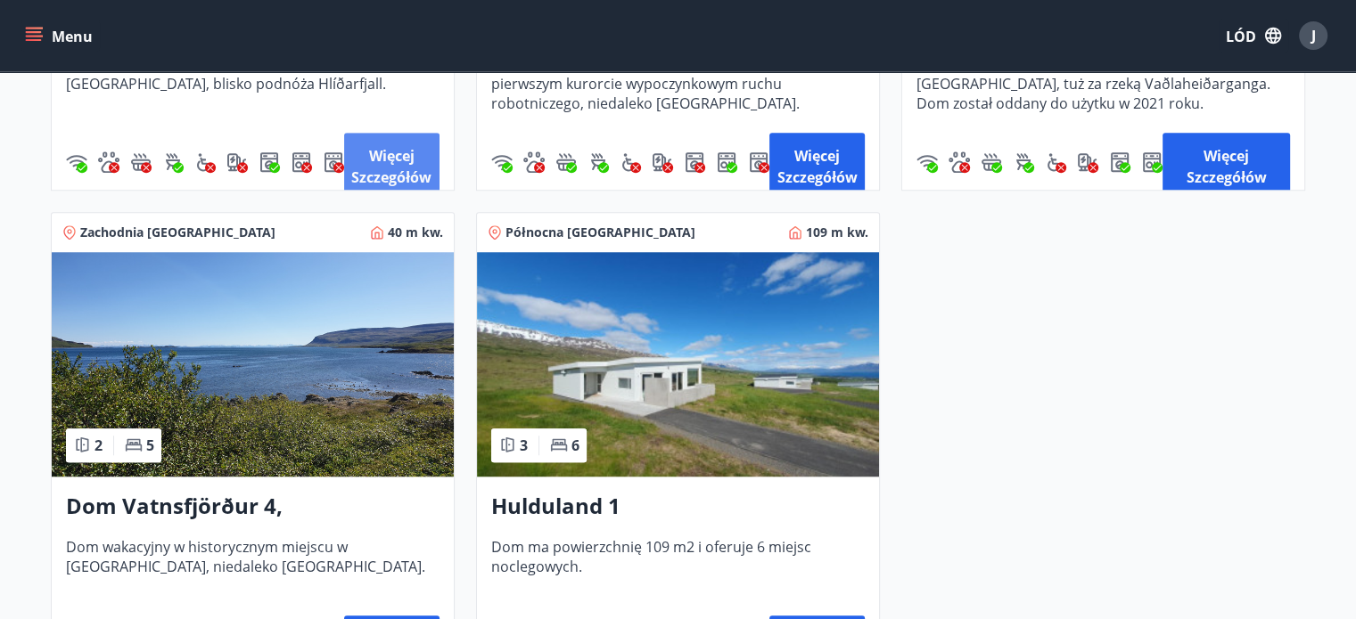
scroll to position [1735, 0]
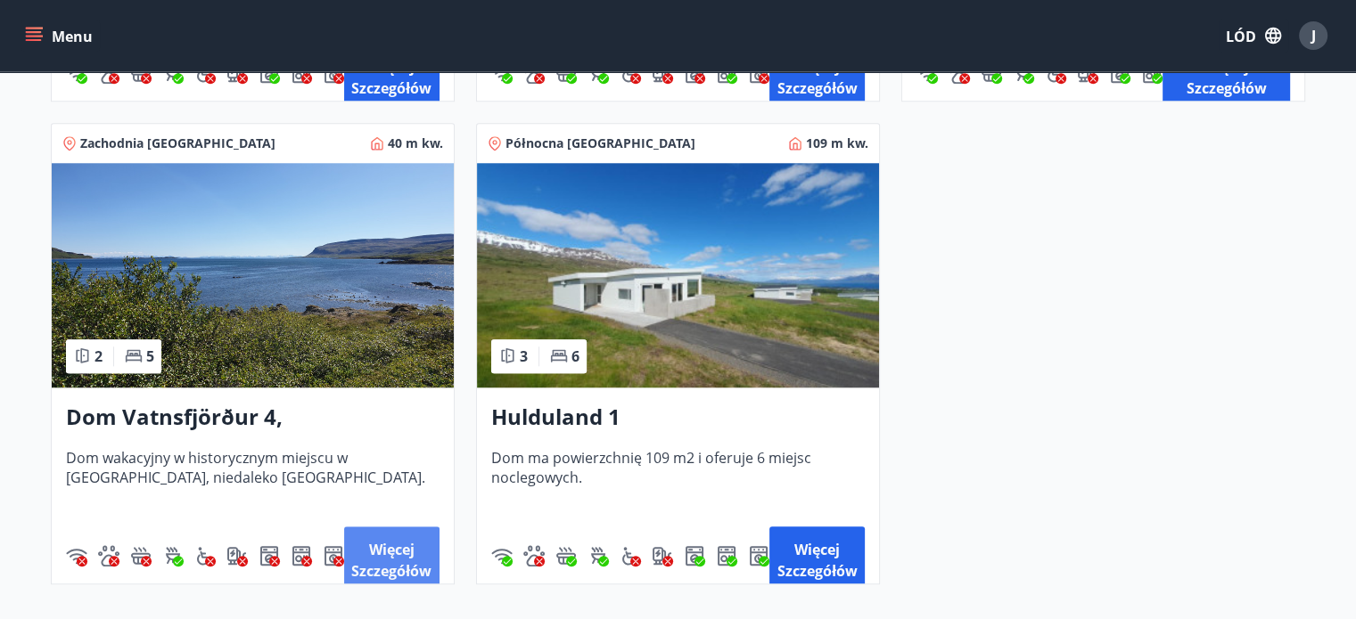
click at [394, 565] on font "Więcej szczegółów" at bounding box center [391, 560] width 80 height 41
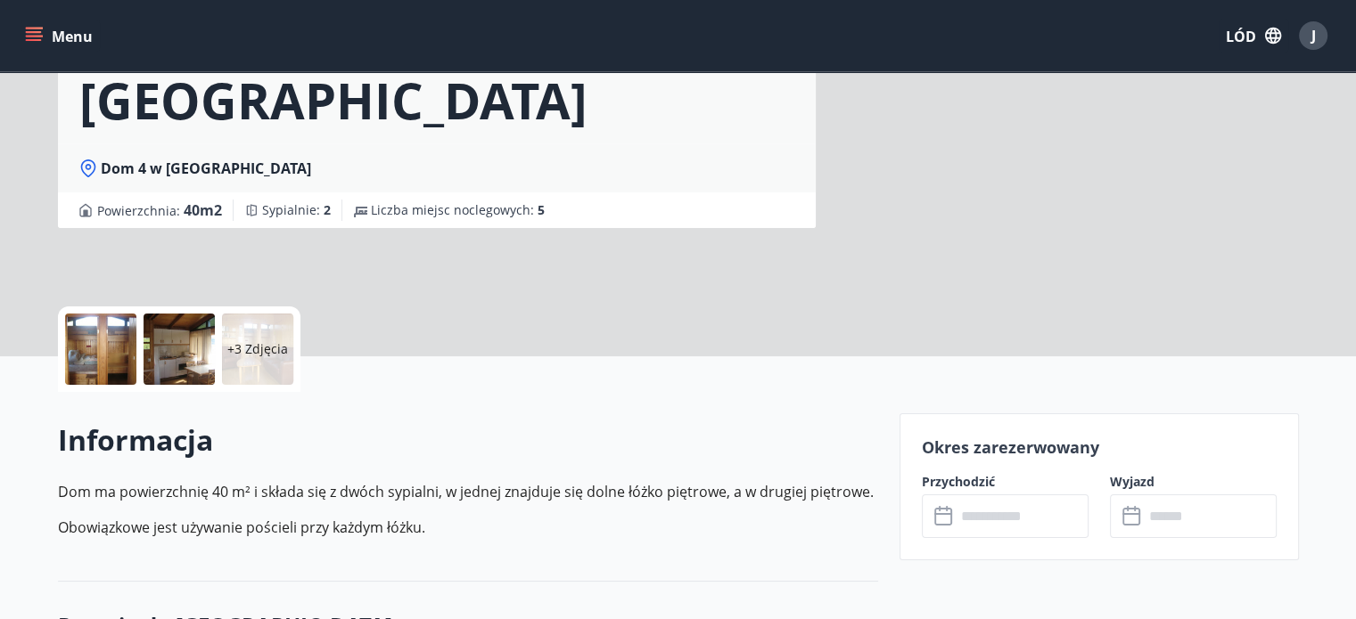
scroll to position [267, 0]
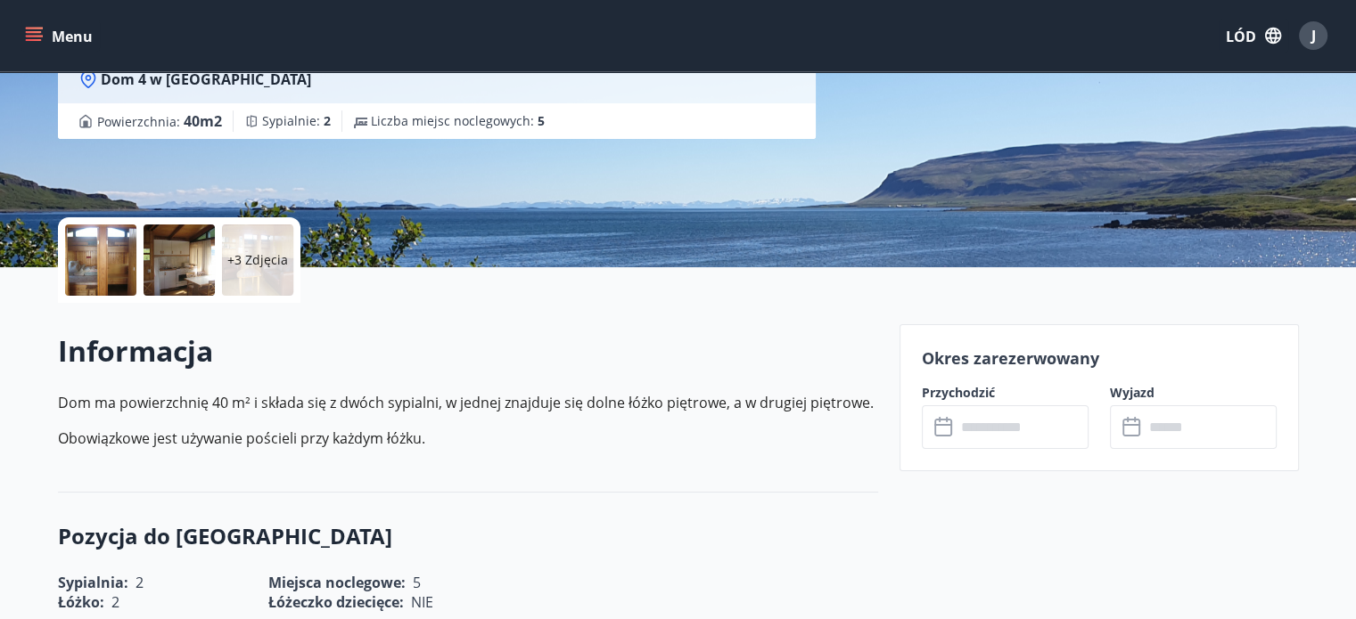
click at [980, 420] on input "text" at bounding box center [1022, 428] width 133 height 44
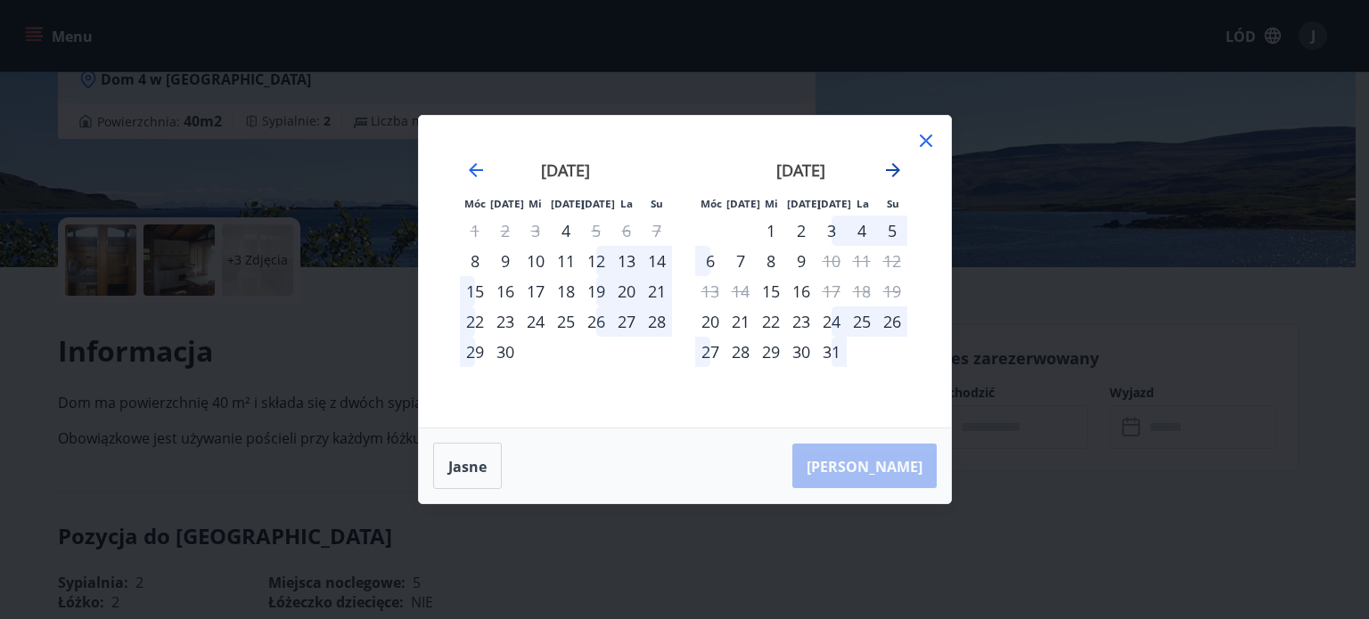
click at [897, 170] on icon "Przejdź dalej, aby przejść do następnego miesiąca." at bounding box center [893, 170] width 14 height 14
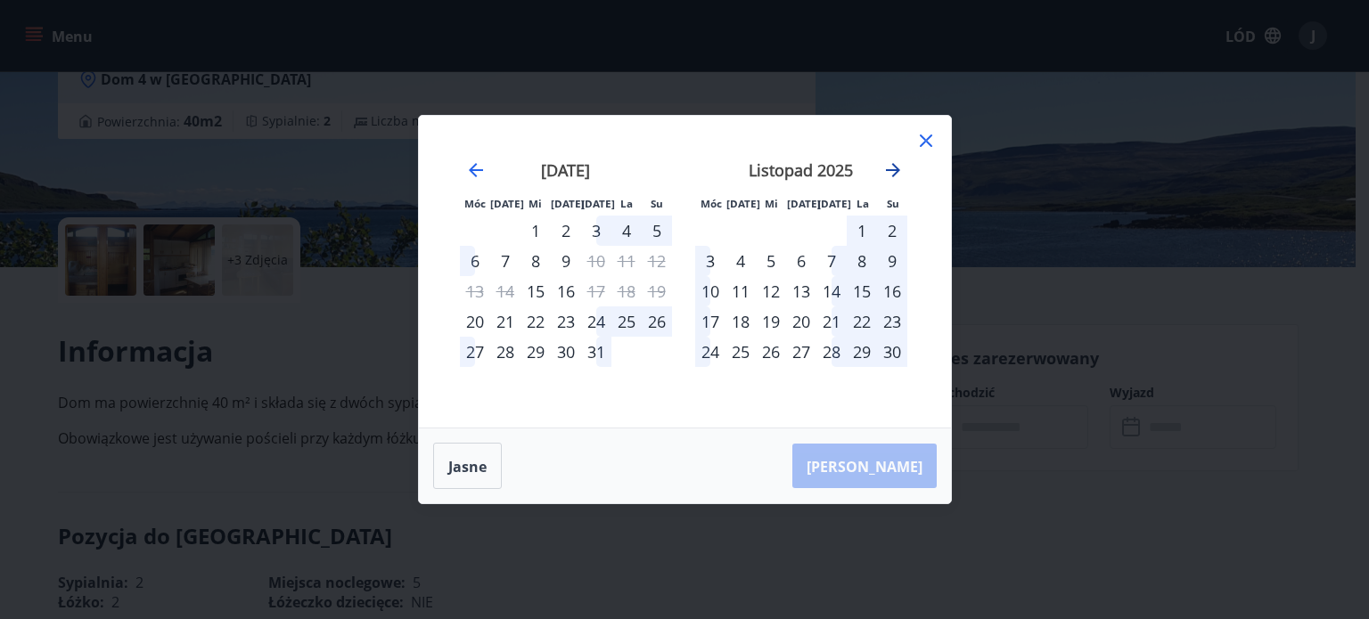
click at [897, 170] on icon "Przejdź dalej, aby przejść do następnego miesiąca." at bounding box center [893, 170] width 14 height 14
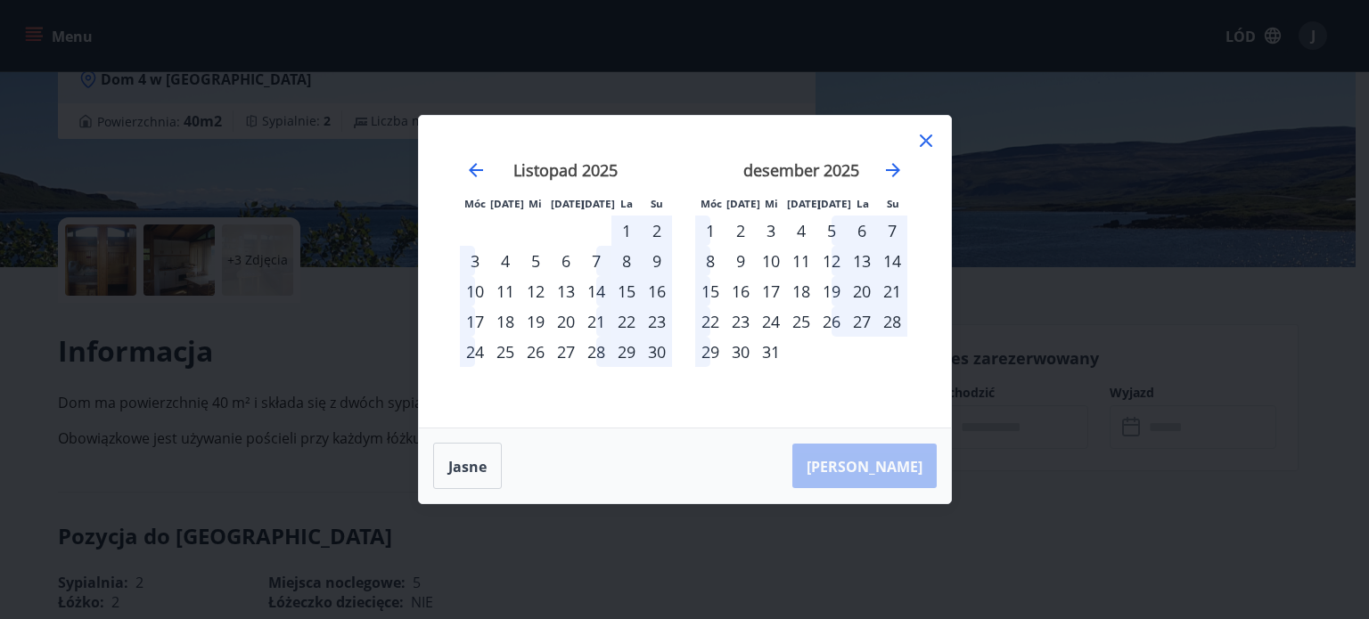
click at [715, 320] on div "22" at bounding box center [710, 322] width 30 height 30
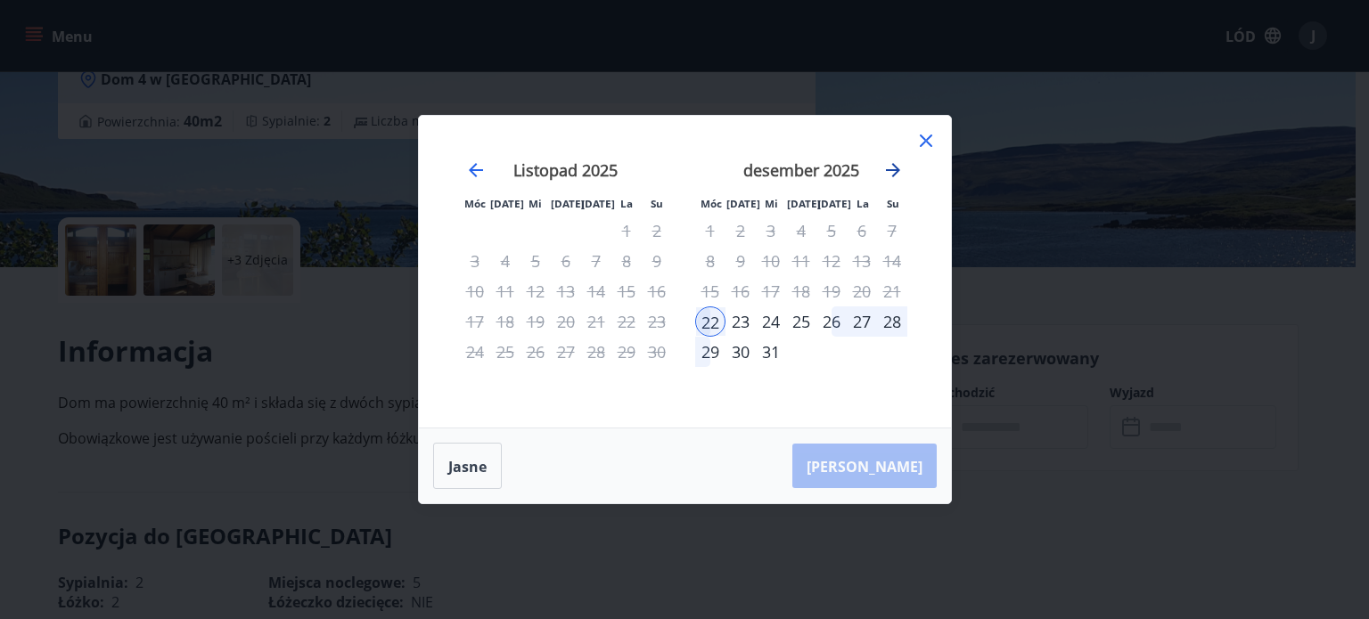
click at [888, 168] on icon "Przejdź dalej, aby przejść do następnego miesiąca." at bounding box center [892, 170] width 21 height 21
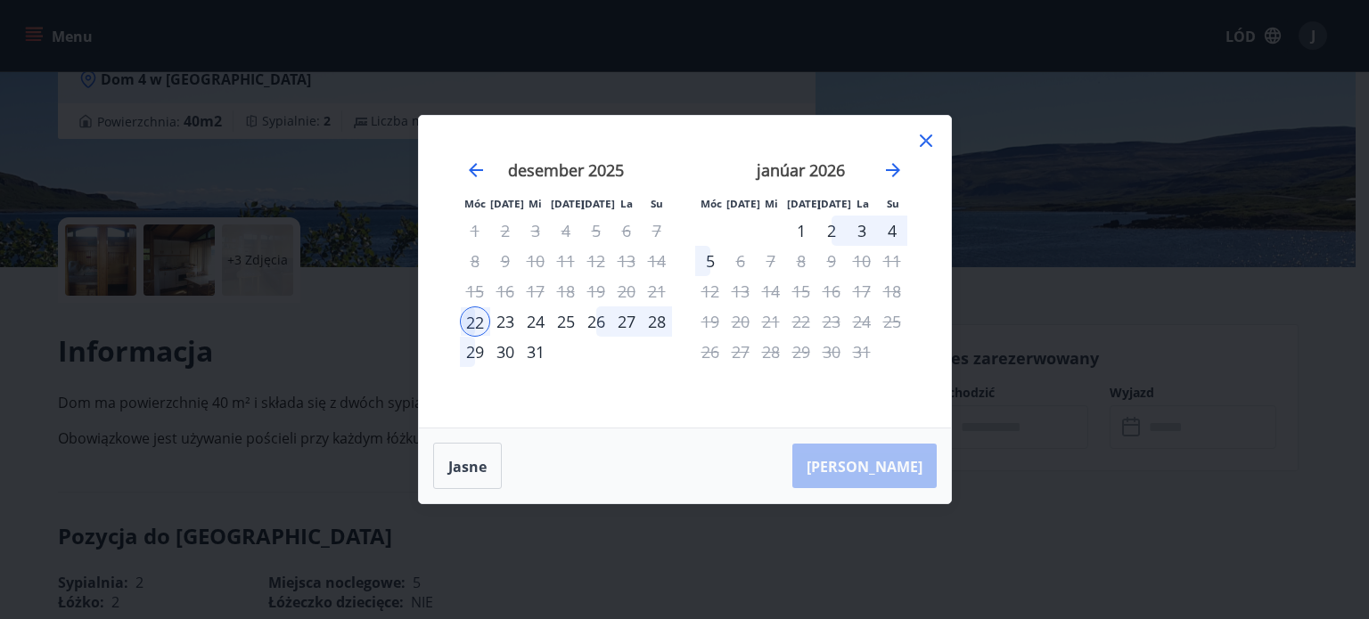
click at [829, 229] on div "2" at bounding box center [831, 231] width 30 height 30
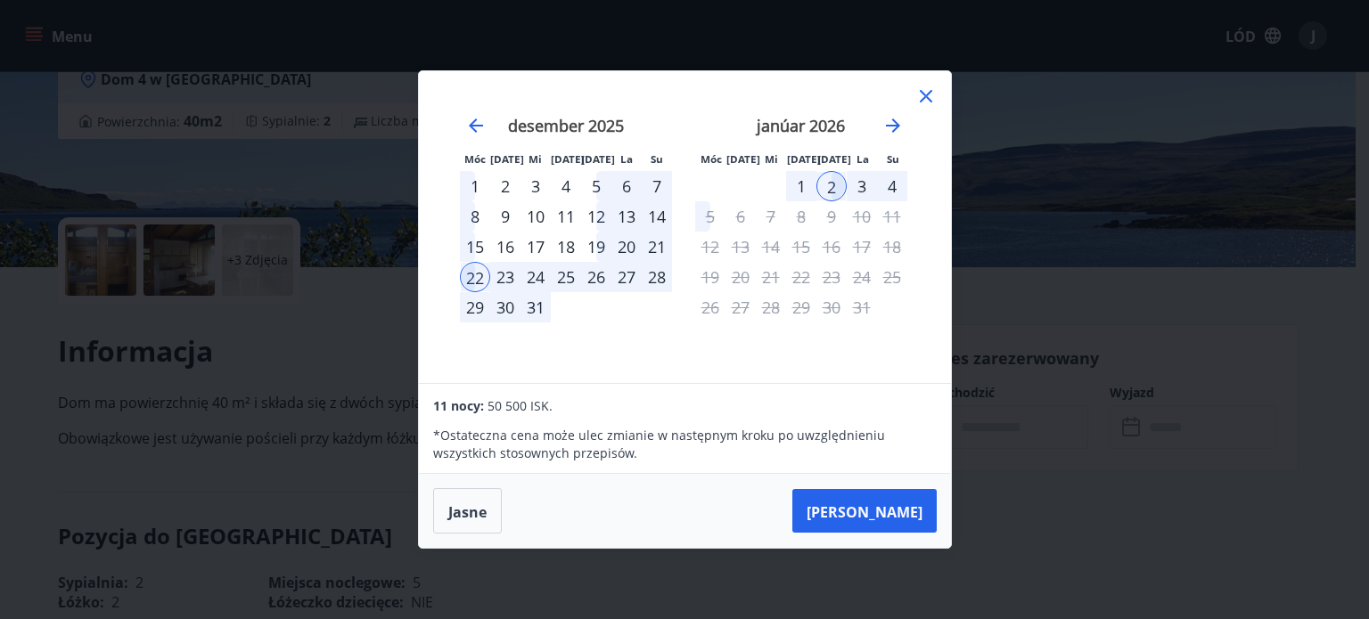
click at [927, 92] on icon at bounding box center [925, 96] width 21 height 21
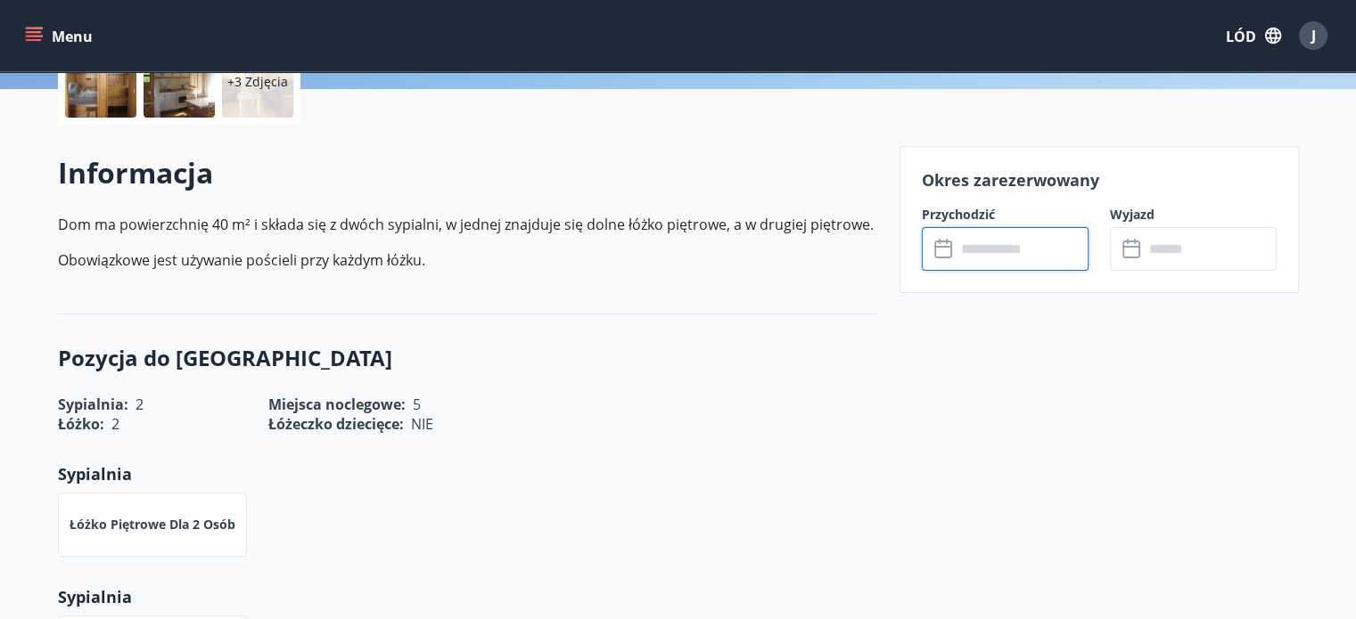
scroll to position [0, 0]
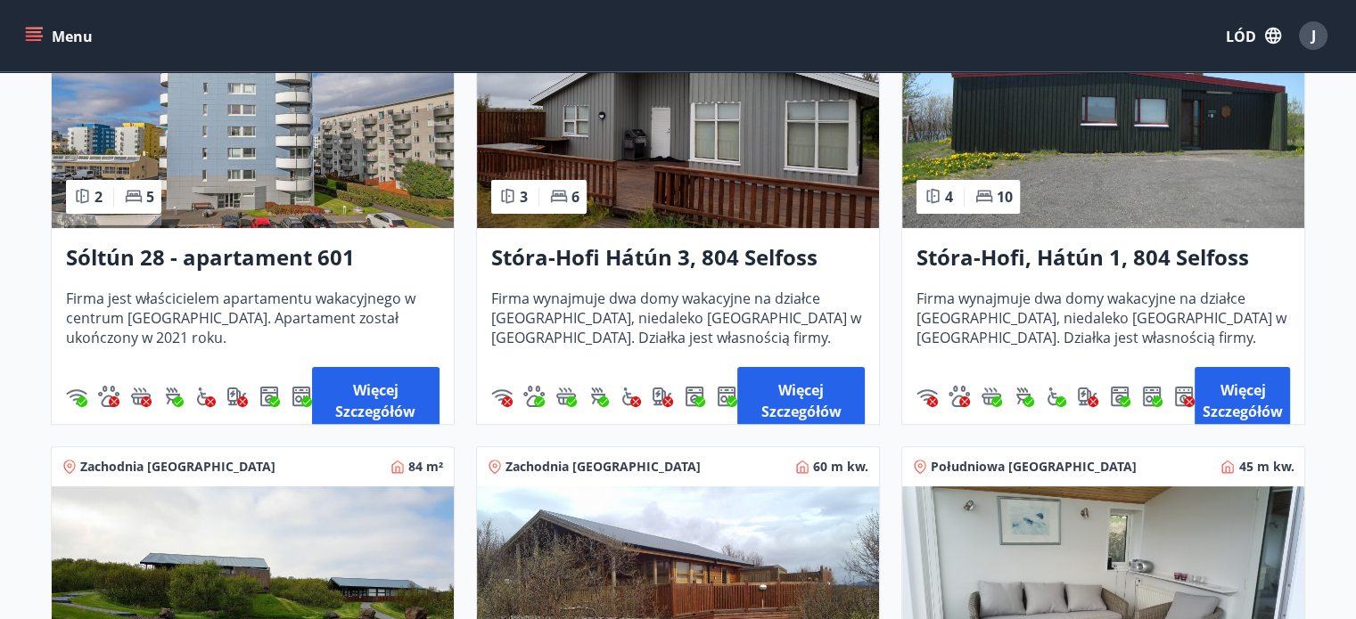
scroll to position [357, 0]
